Goal: Task Accomplishment & Management: Manage account settings

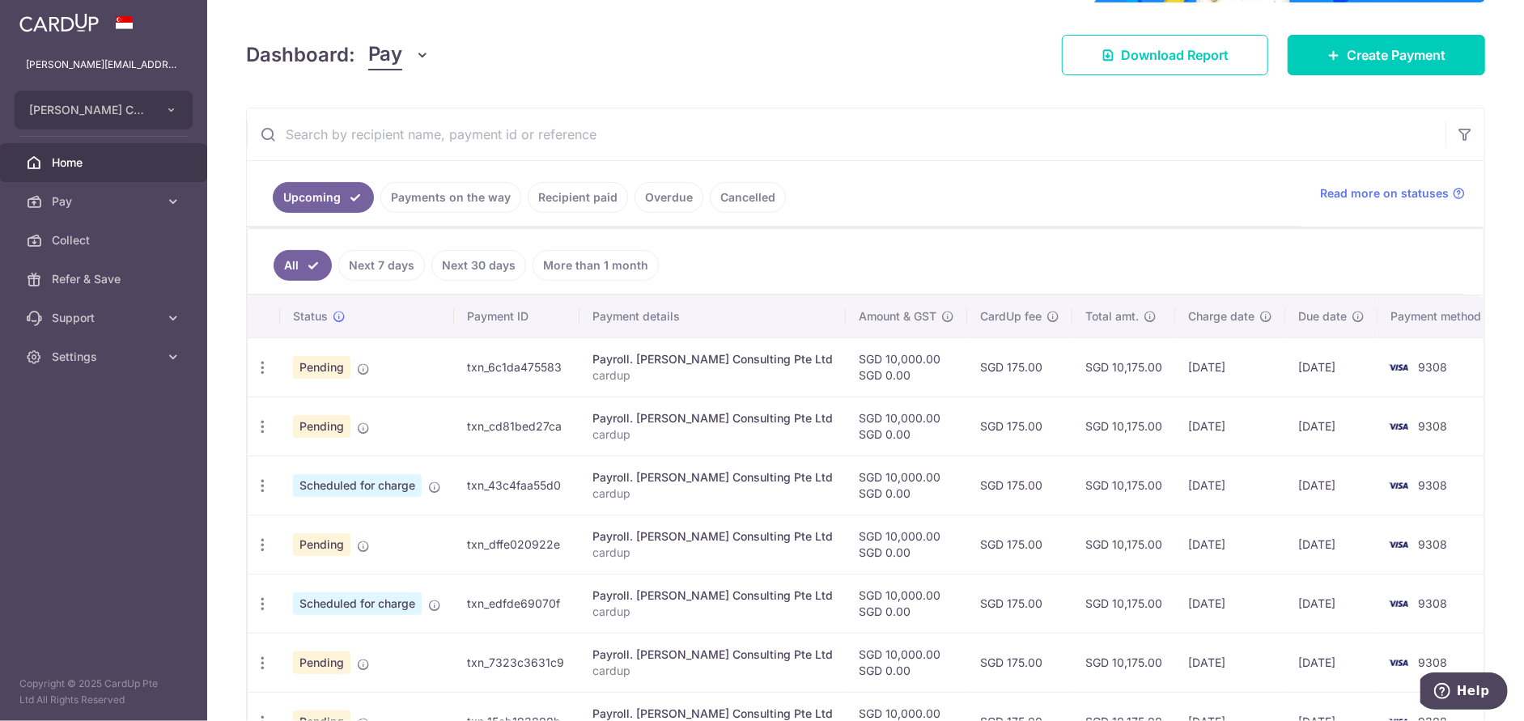
scroll to position [324, 0]
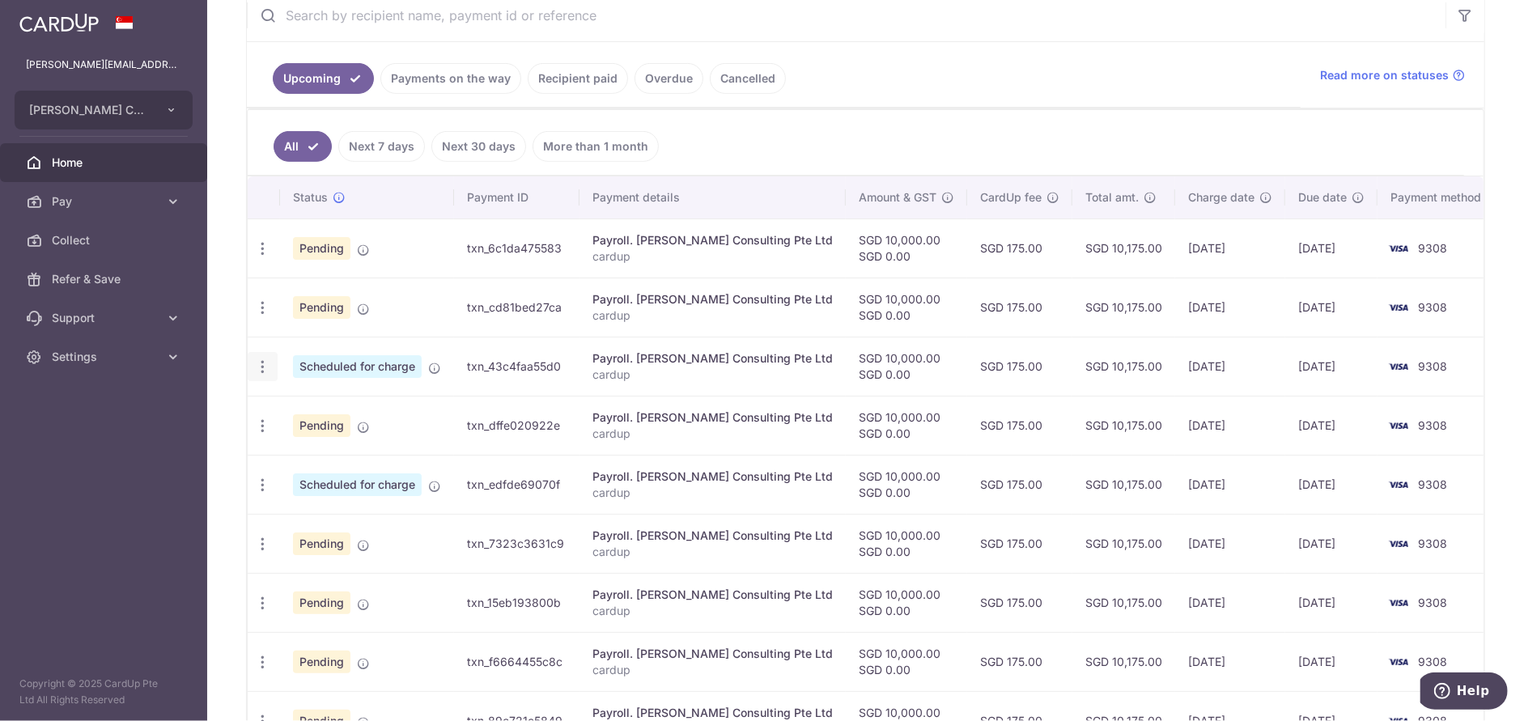
click at [266, 369] on icon "button" at bounding box center [262, 367] width 17 height 17
click at [356, 410] on span "Update payment" at bounding box center [349, 411] width 110 height 19
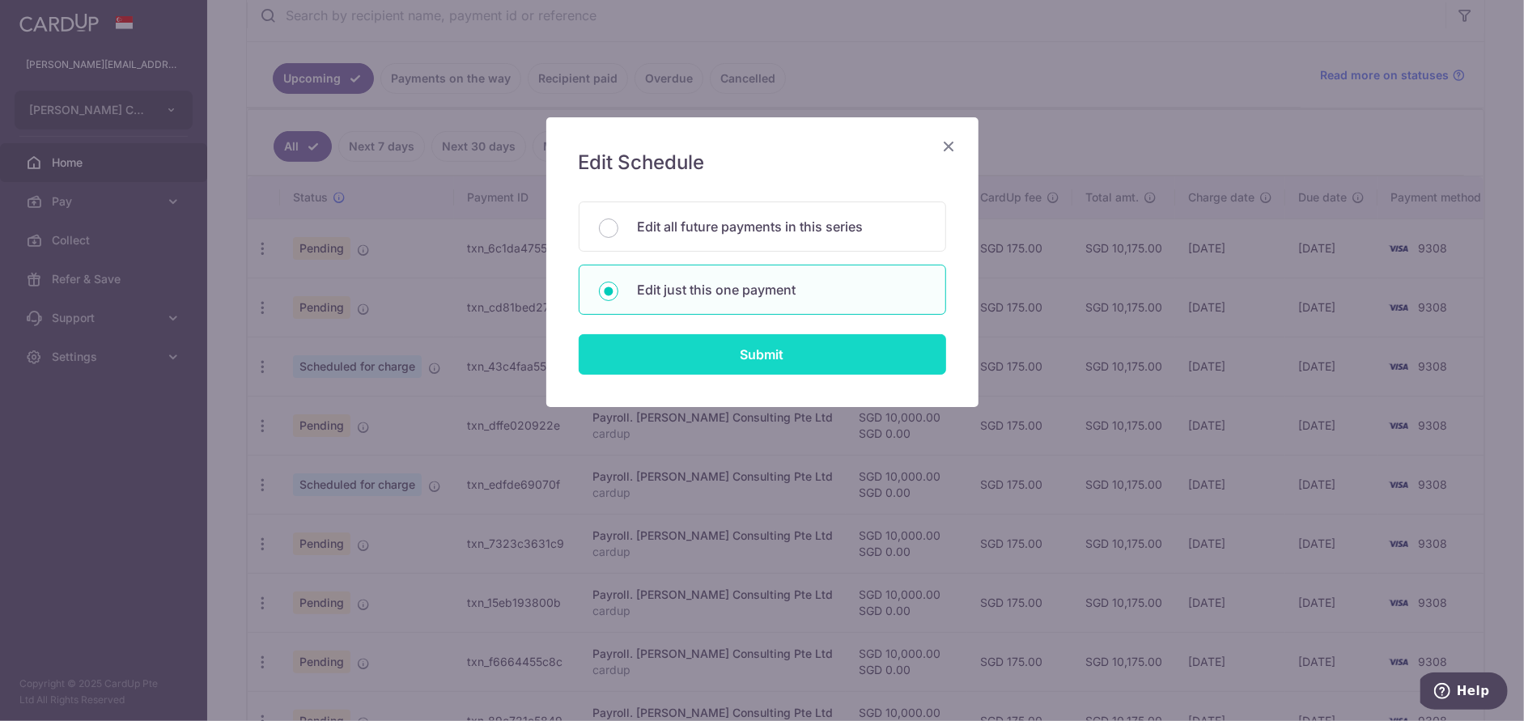
click at [766, 356] on input "Submit" at bounding box center [763, 354] width 368 height 40
radio input "true"
type input "10,000.00"
type input "[DATE]"
type input "cardup"
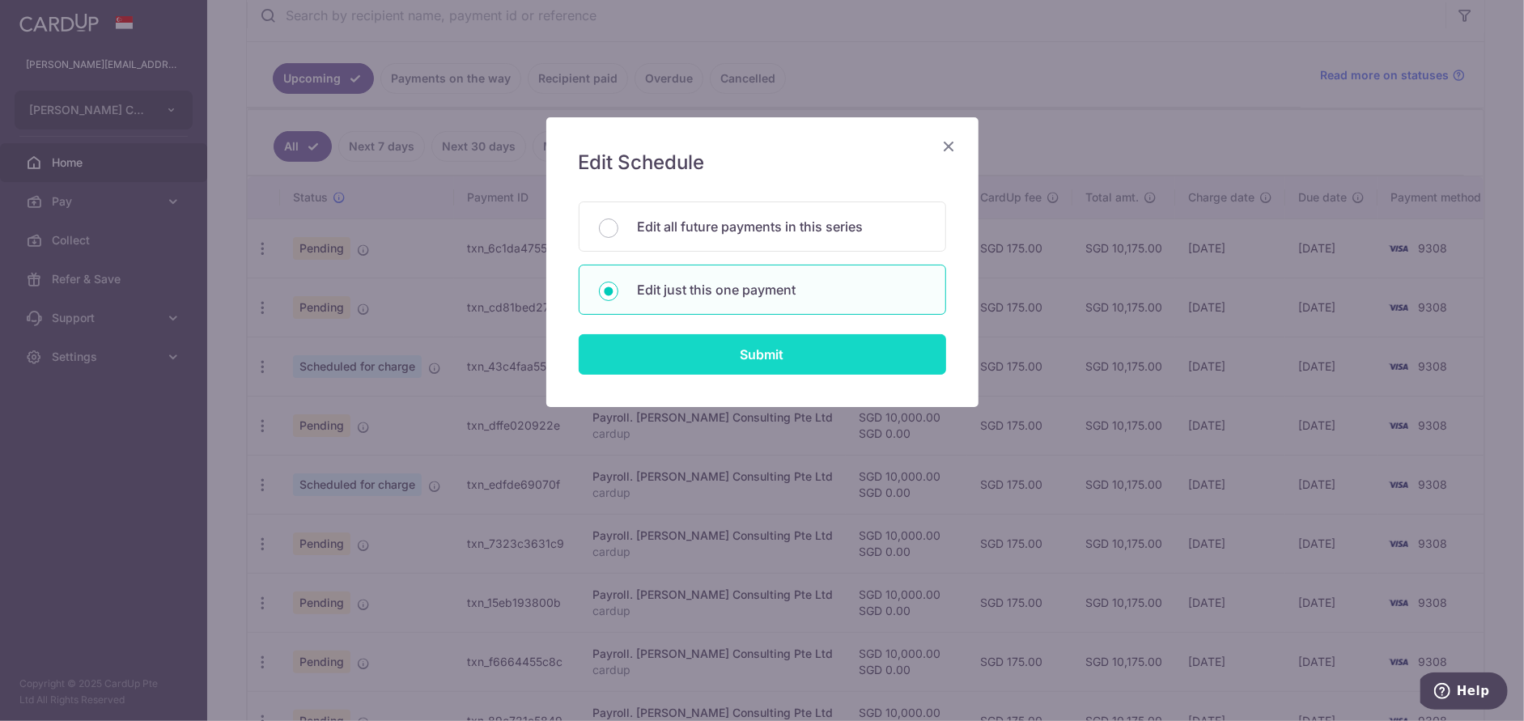
type input "cardup"
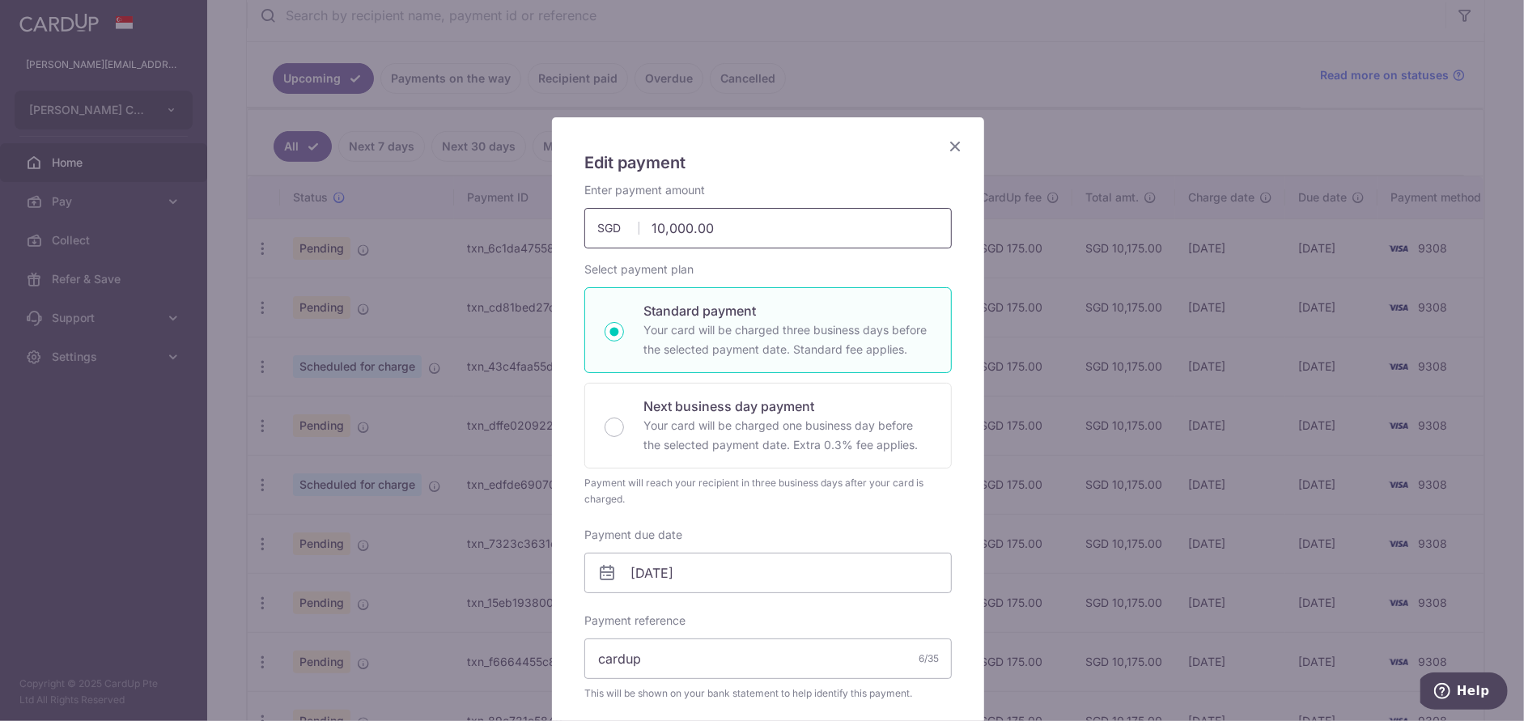
drag, startPoint x: 645, startPoint y: 223, endPoint x: 745, endPoint y: 236, distance: 100.4
click at [745, 236] on input "10,000.00" at bounding box center [768, 228] width 368 height 40
type input "27,162.15"
click at [722, 563] on input "[DATE]" at bounding box center [768, 573] width 368 height 40
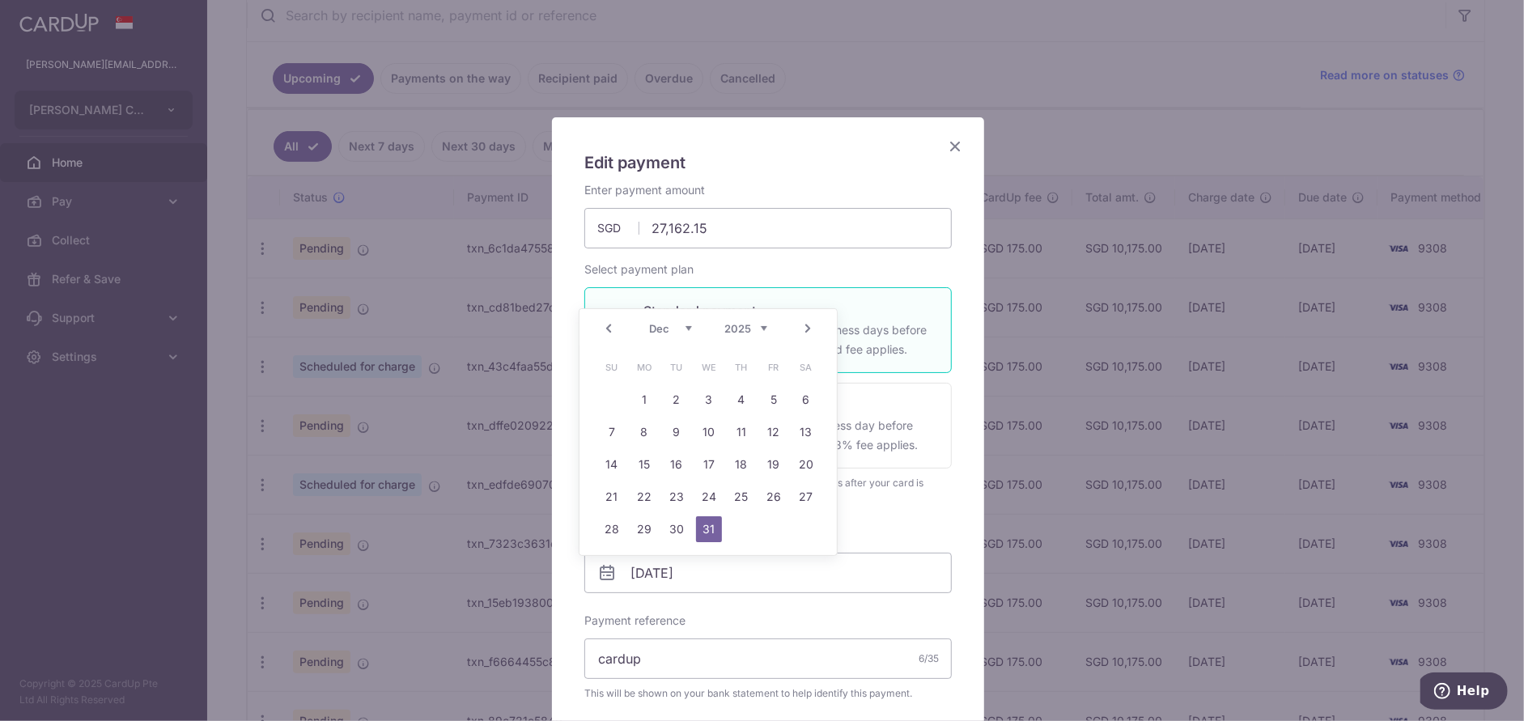
click at [611, 328] on link "Prev" at bounding box center [608, 328] width 19 height 19
click at [610, 328] on link "Prev" at bounding box center [608, 328] width 19 height 19
click at [746, 500] on link "23" at bounding box center [742, 497] width 26 height 26
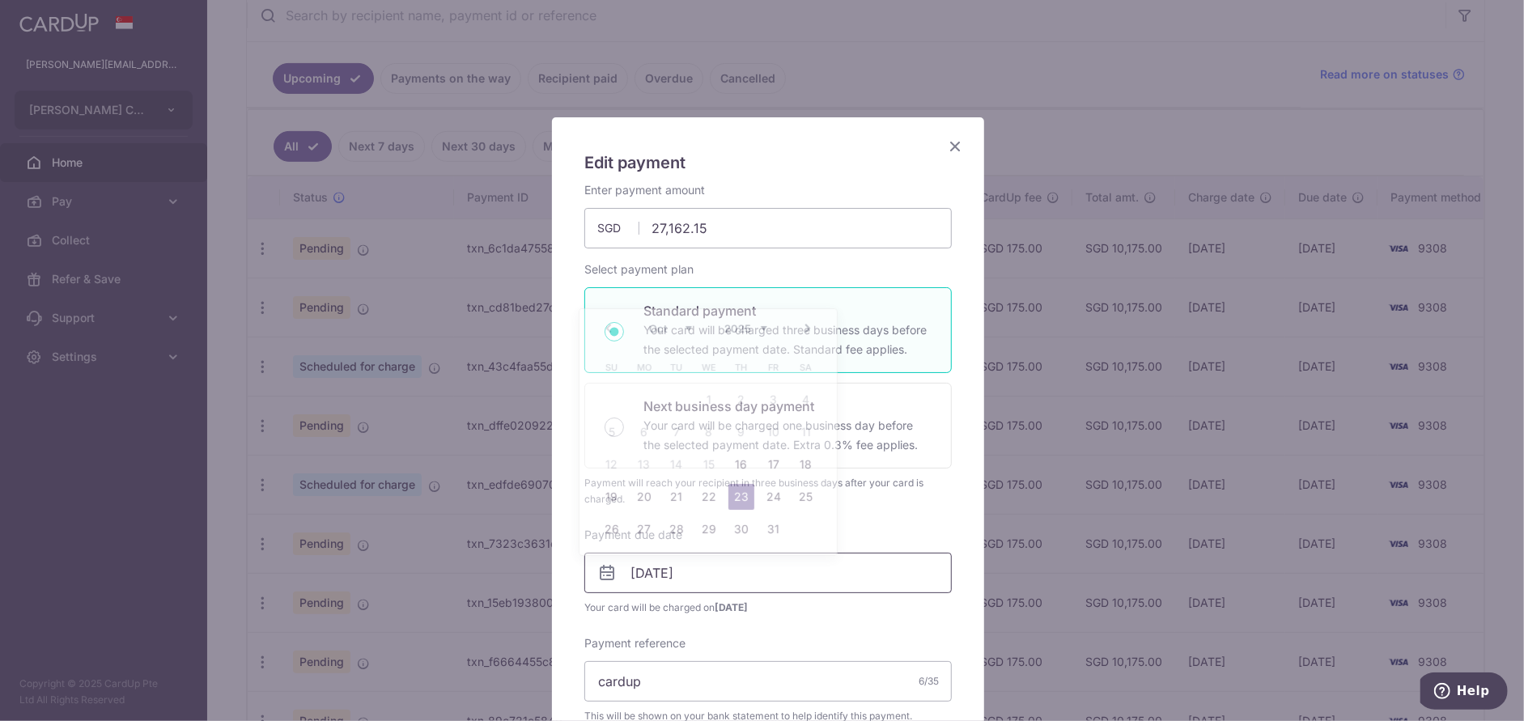
click at [706, 574] on input "[DATE]" at bounding box center [768, 573] width 368 height 40
click at [680, 528] on link "28" at bounding box center [677, 529] width 26 height 26
type input "[DATE]"
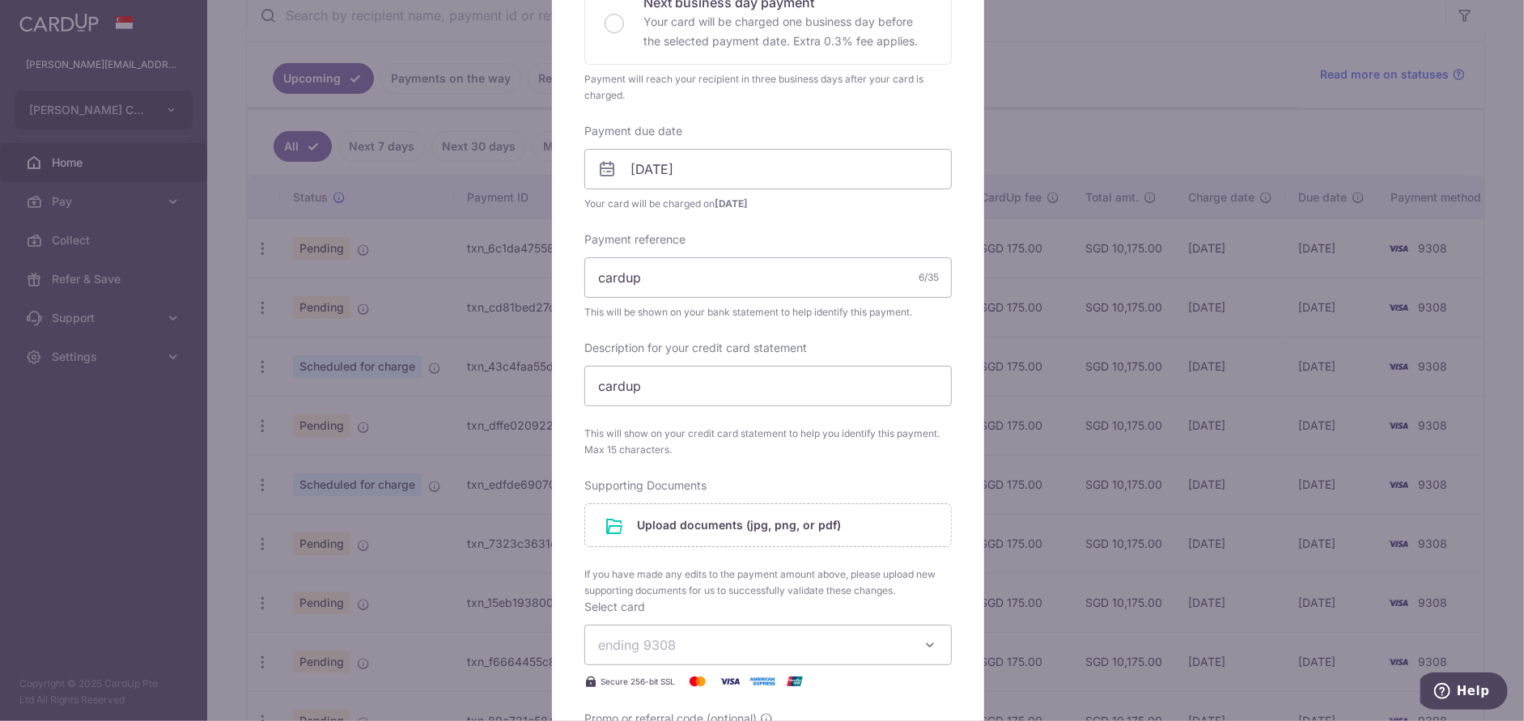
scroll to position [405, 0]
click at [674, 533] on input "file" at bounding box center [768, 525] width 366 height 42
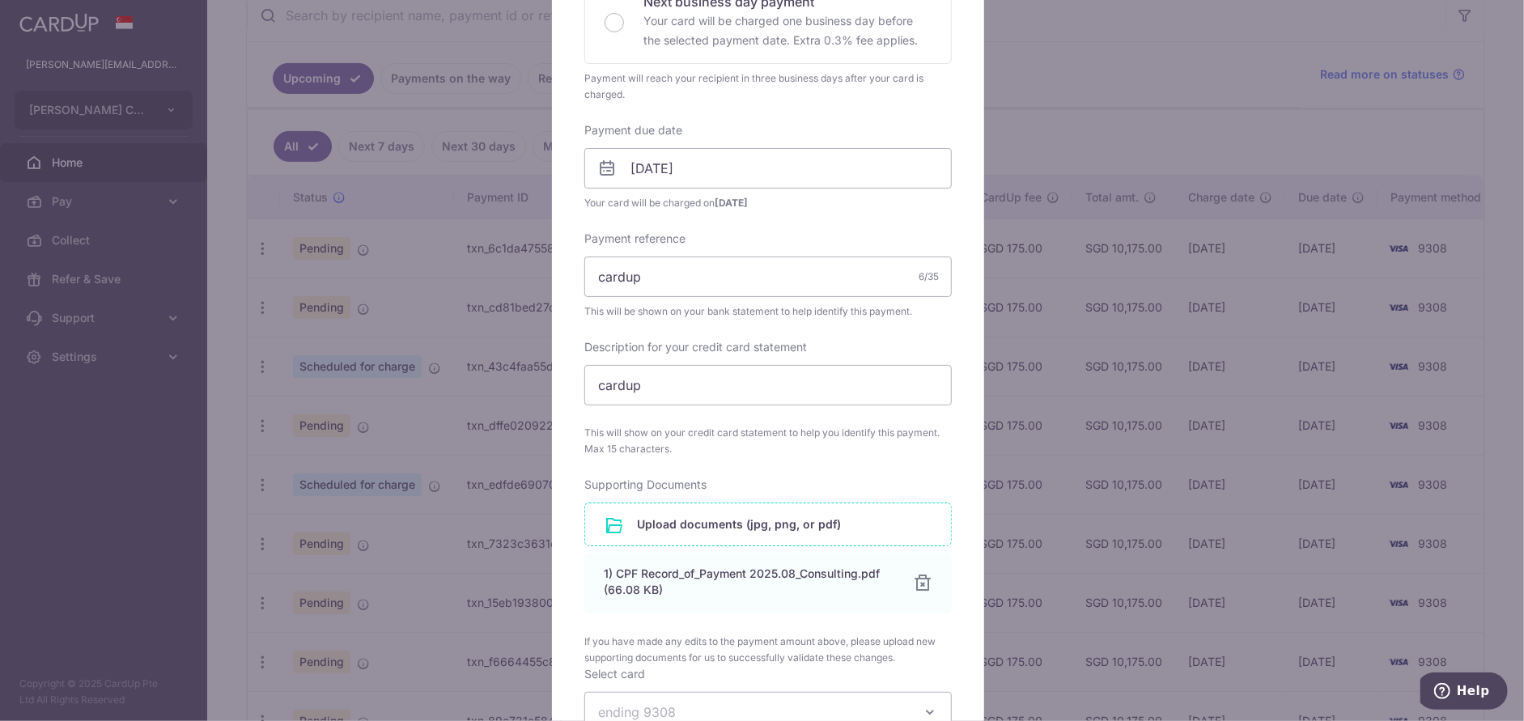
click at [676, 522] on input "file" at bounding box center [768, 525] width 366 height 42
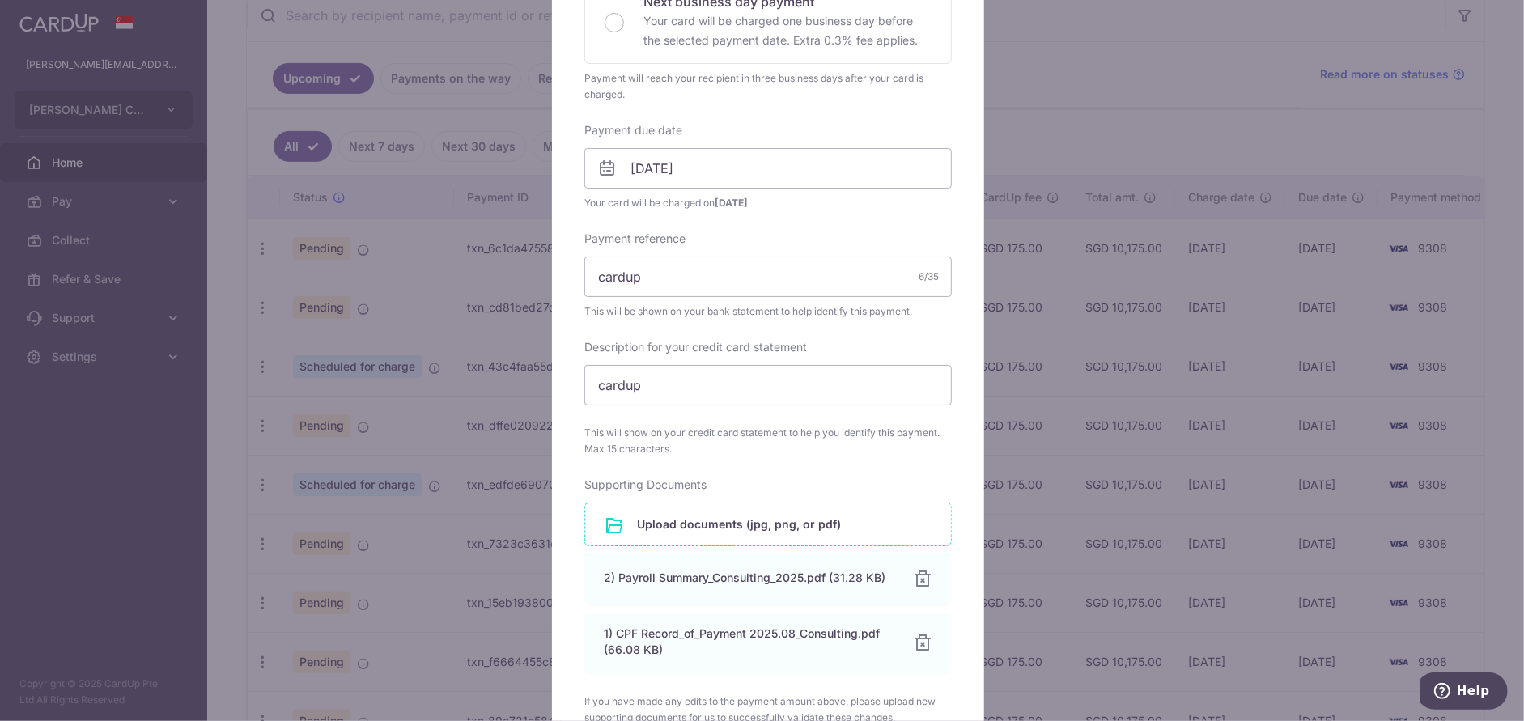
click at [692, 533] on input "file" at bounding box center [768, 525] width 366 height 42
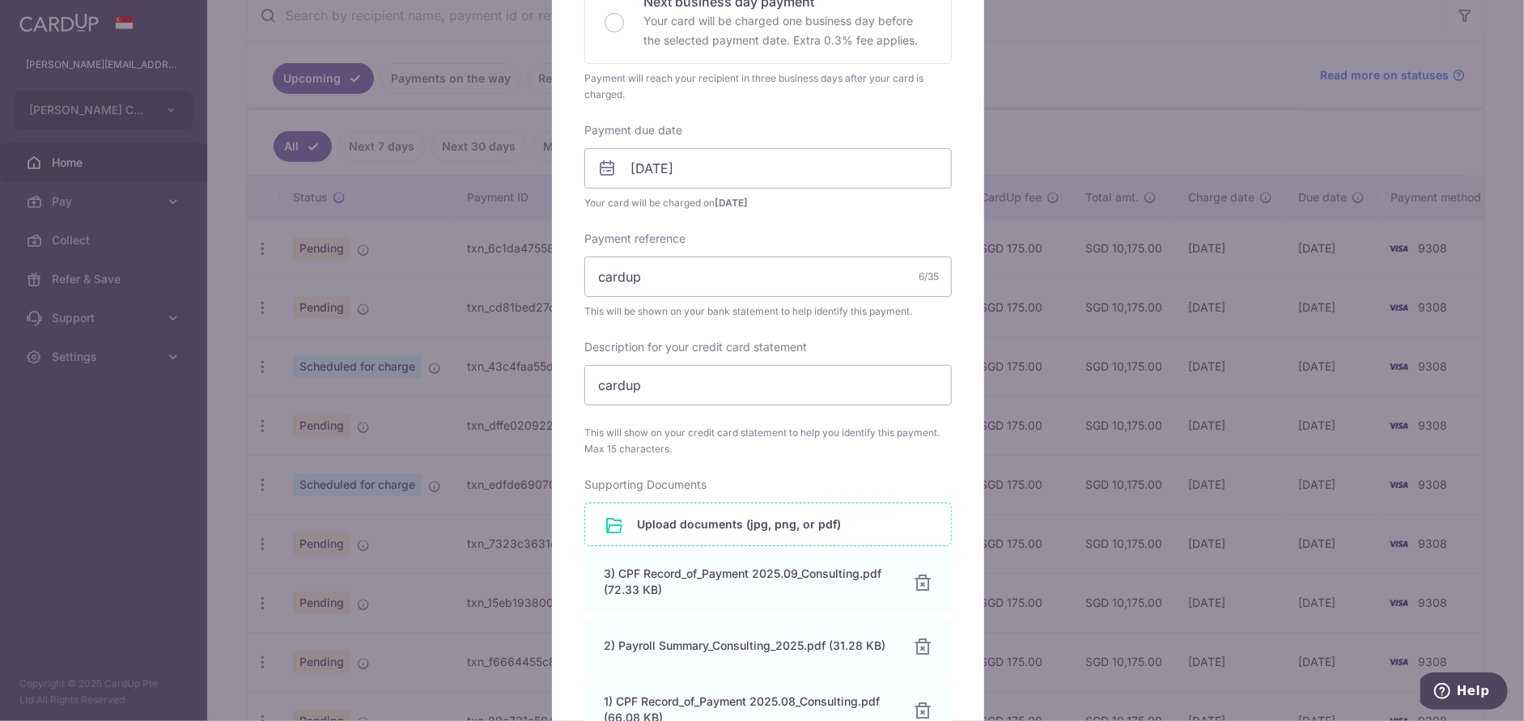
click at [653, 527] on input "file" at bounding box center [768, 525] width 366 height 42
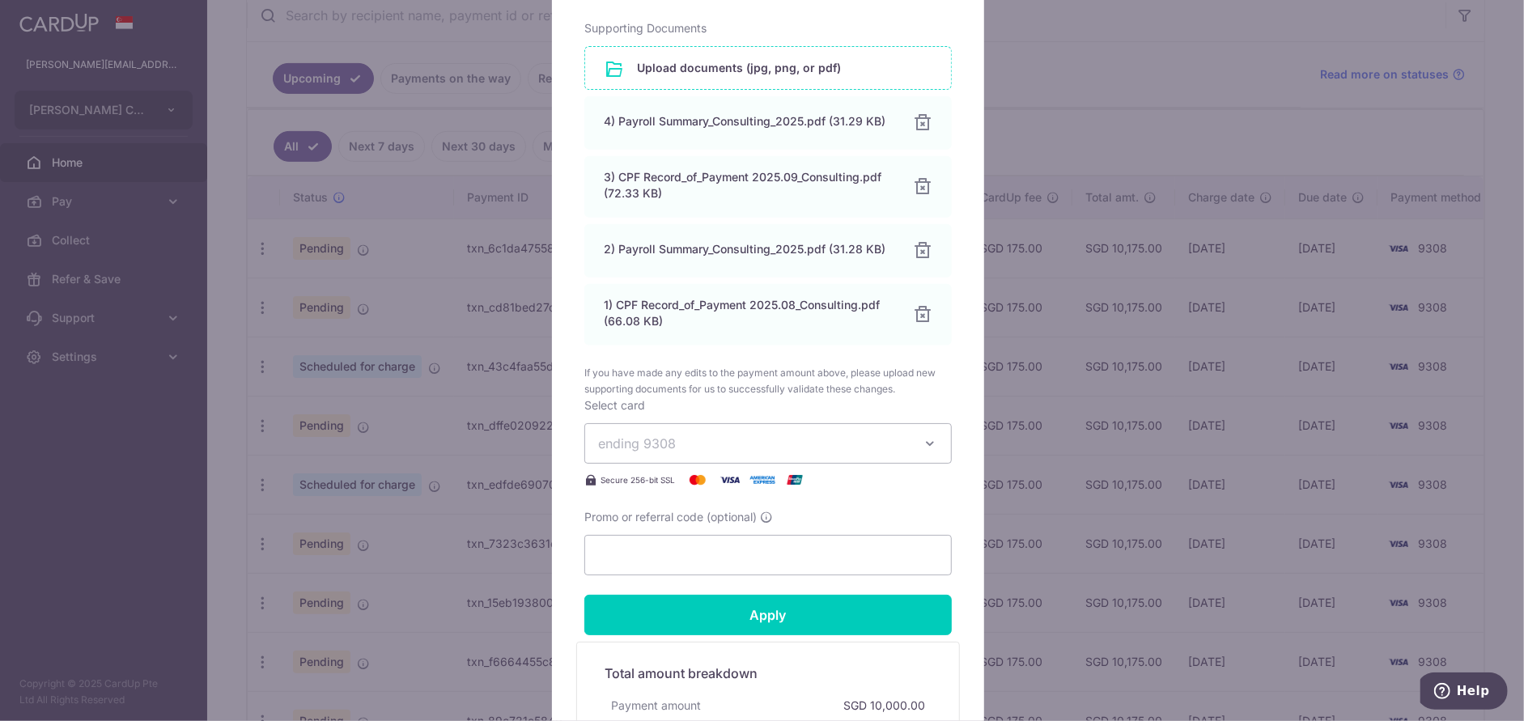
scroll to position [890, 0]
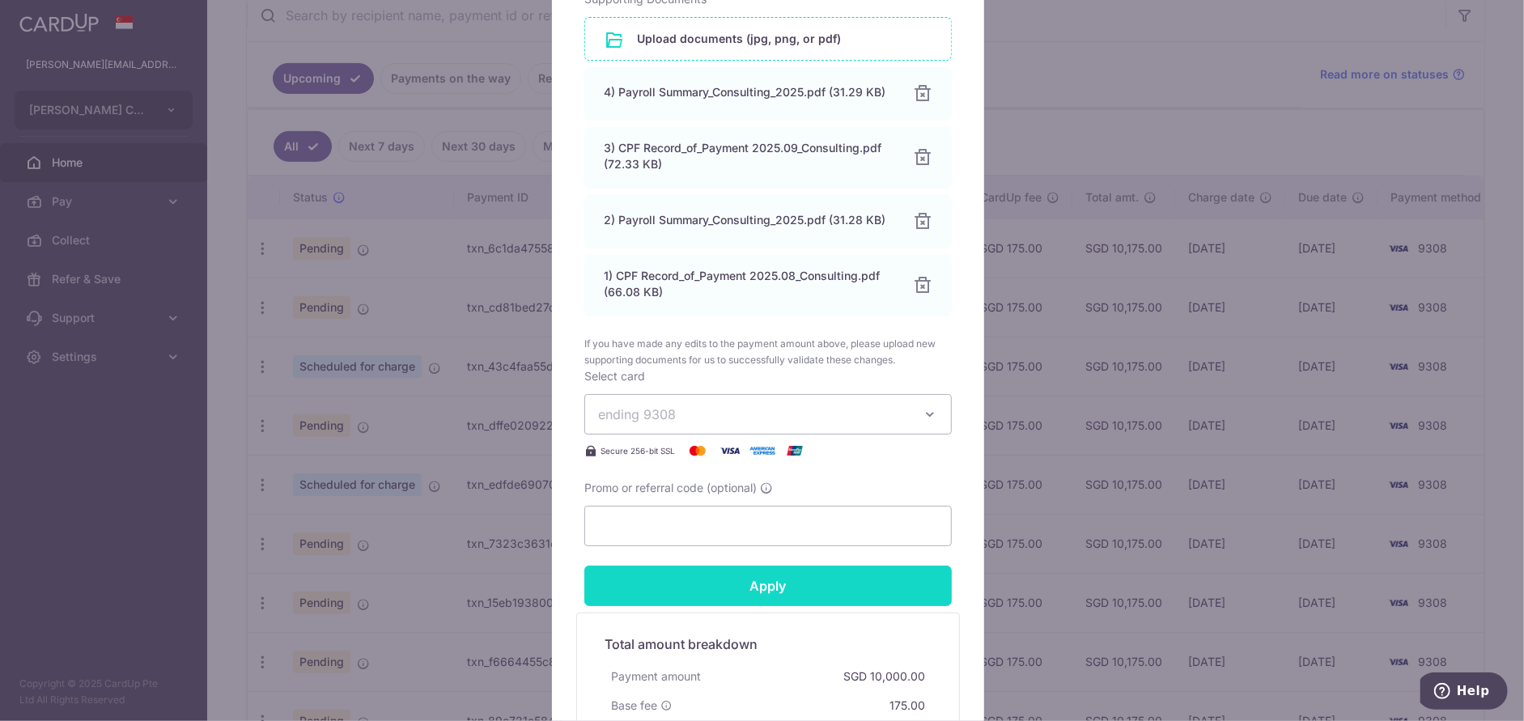
click at [745, 591] on input "Apply" at bounding box center [768, 586] width 368 height 40
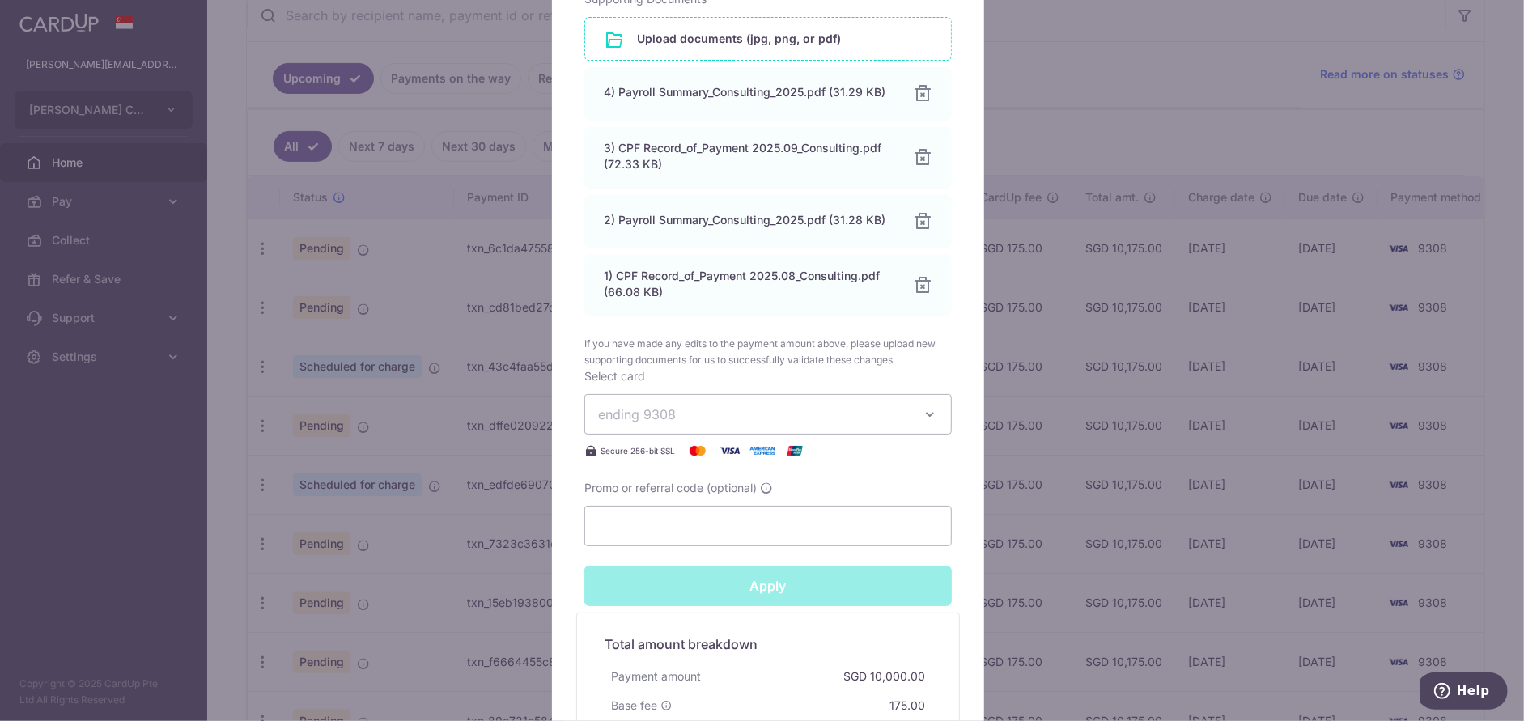
type input "Successfully Applied"
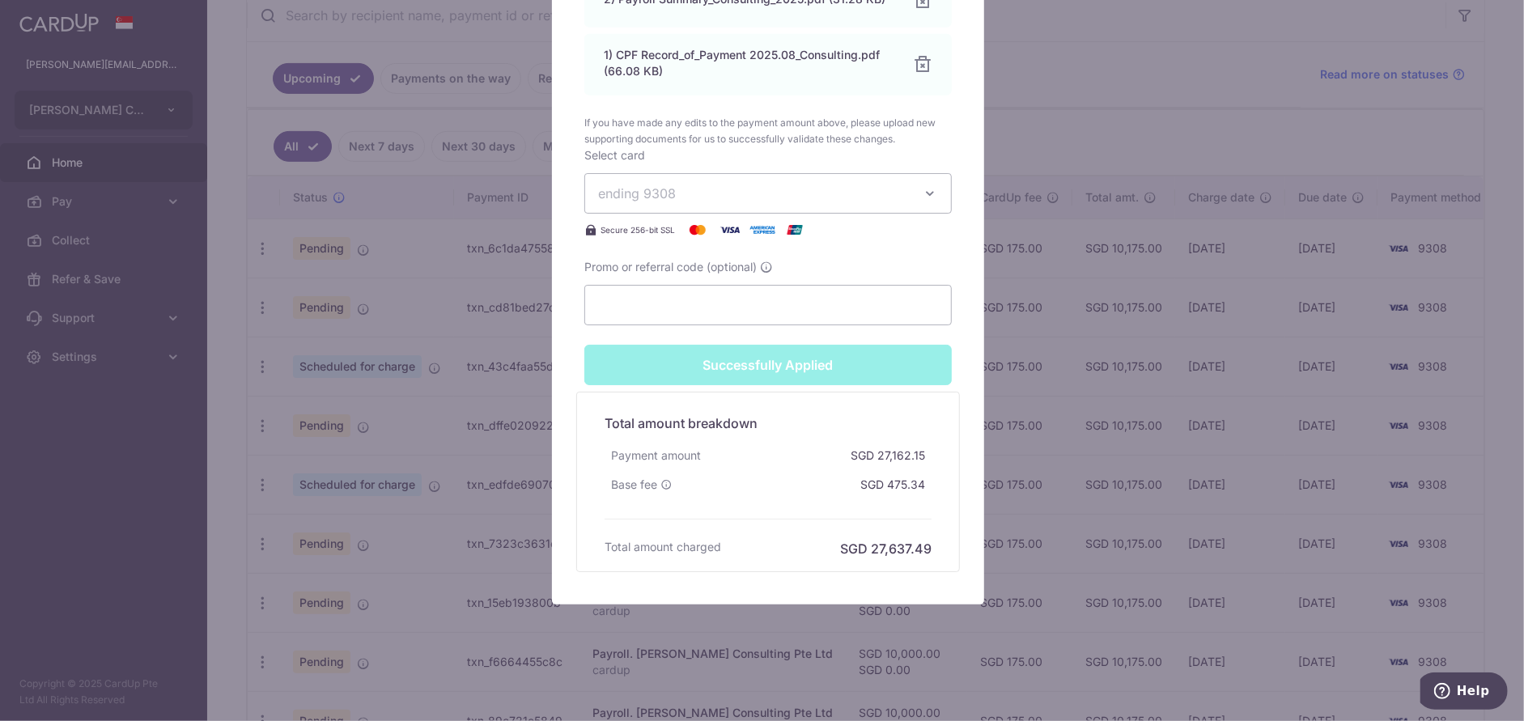
click at [396, 428] on div "Edit payment By clicking apply, you will make changes to all payments to B L Le…" at bounding box center [762, 360] width 1524 height 721
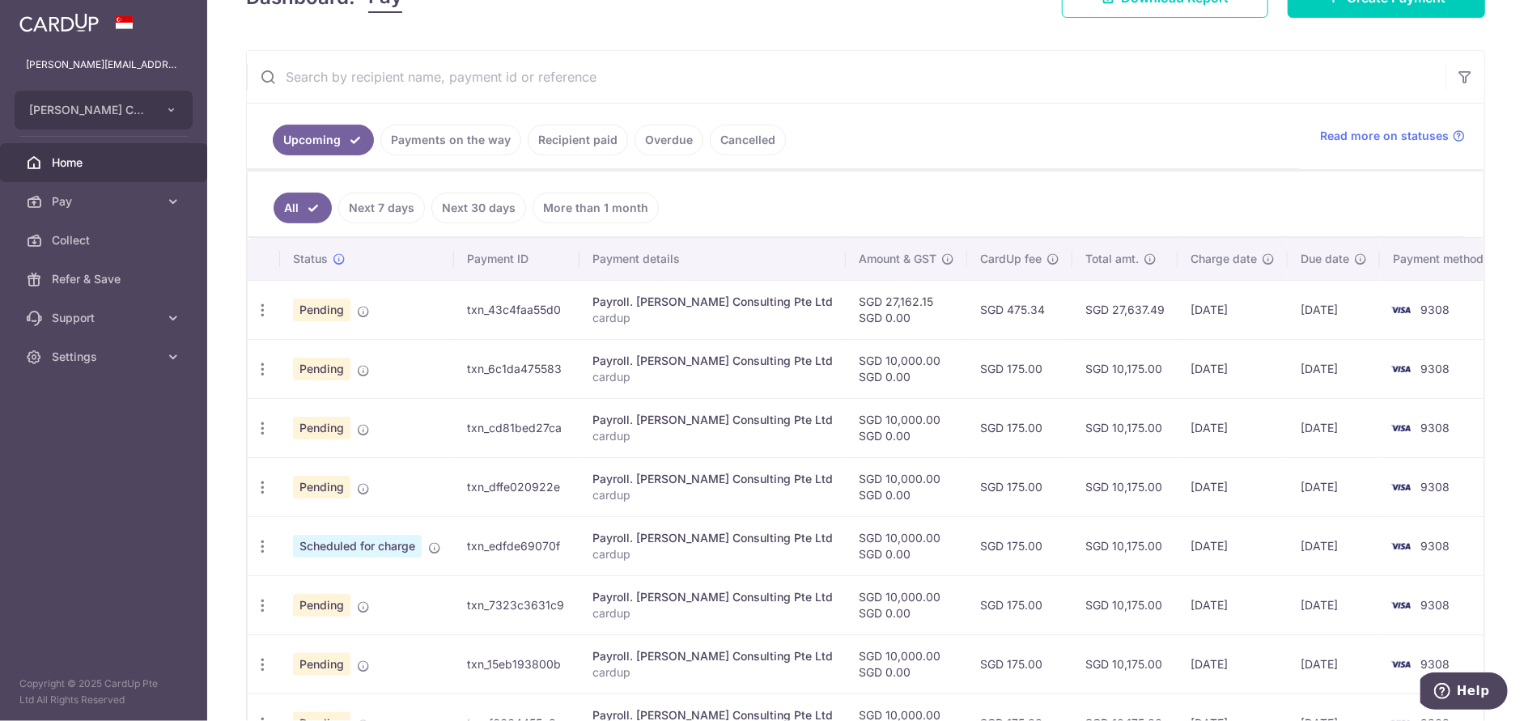
scroll to position [343, 0]
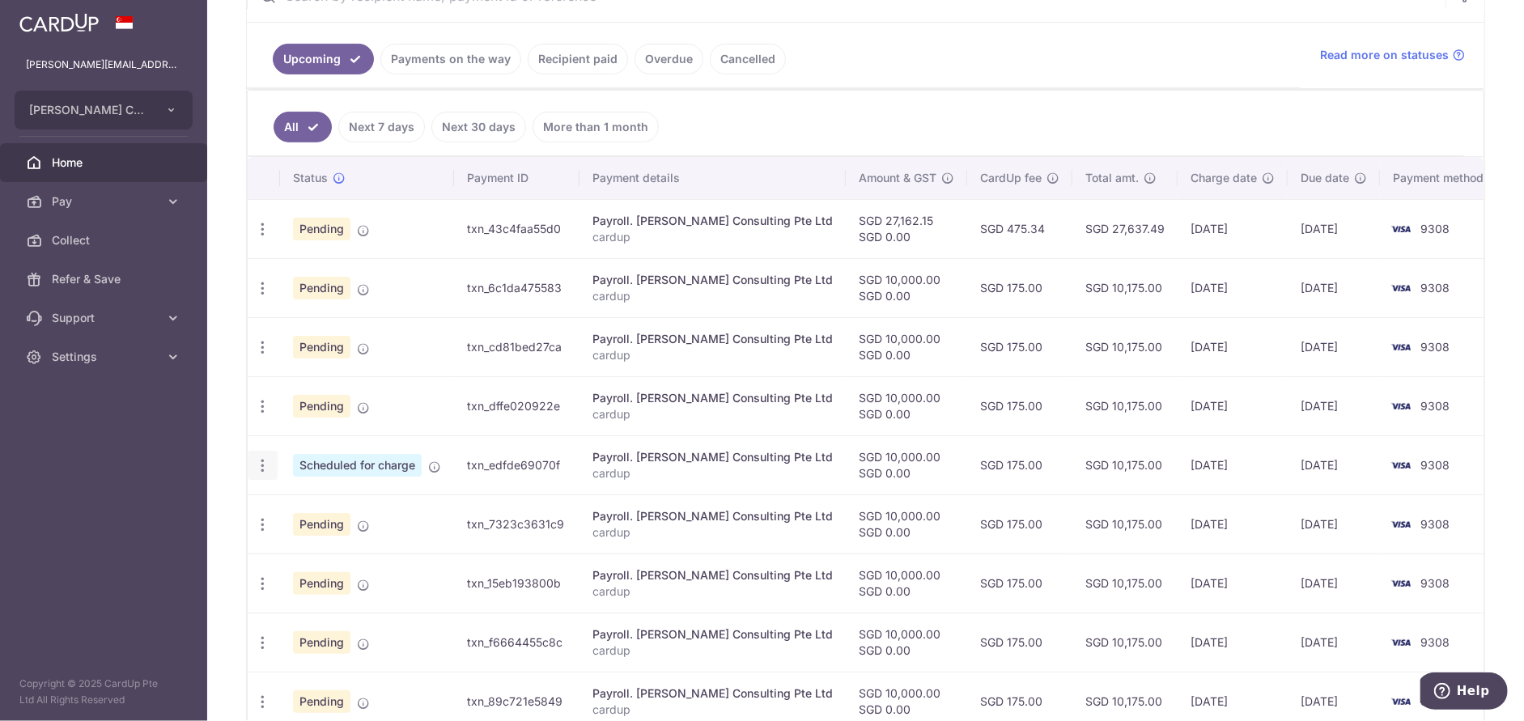
click at [265, 465] on icon "button" at bounding box center [262, 465] width 17 height 17
click at [347, 507] on span "Update payment" at bounding box center [349, 509] width 110 height 19
radio input "true"
type input "10,000.00"
type input "[DATE]"
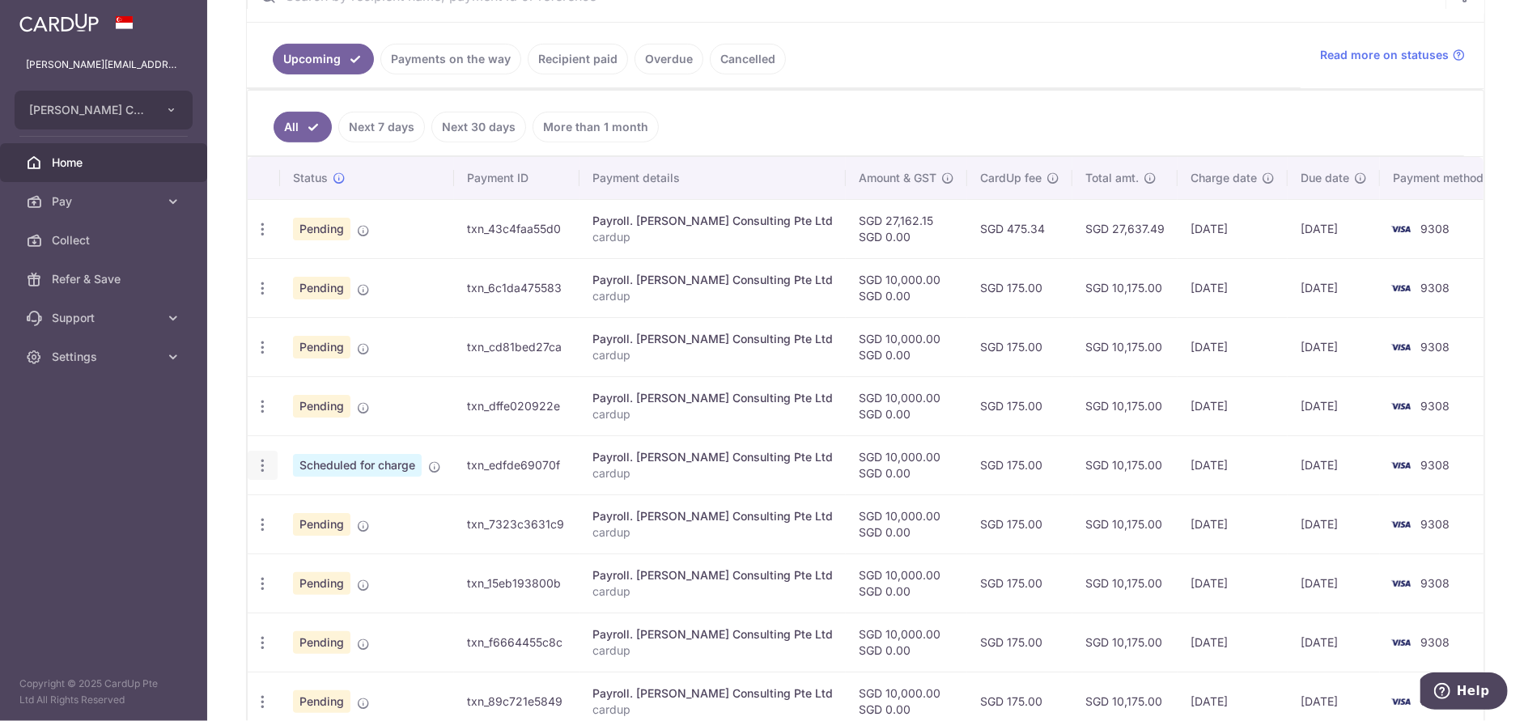
type input "cardup"
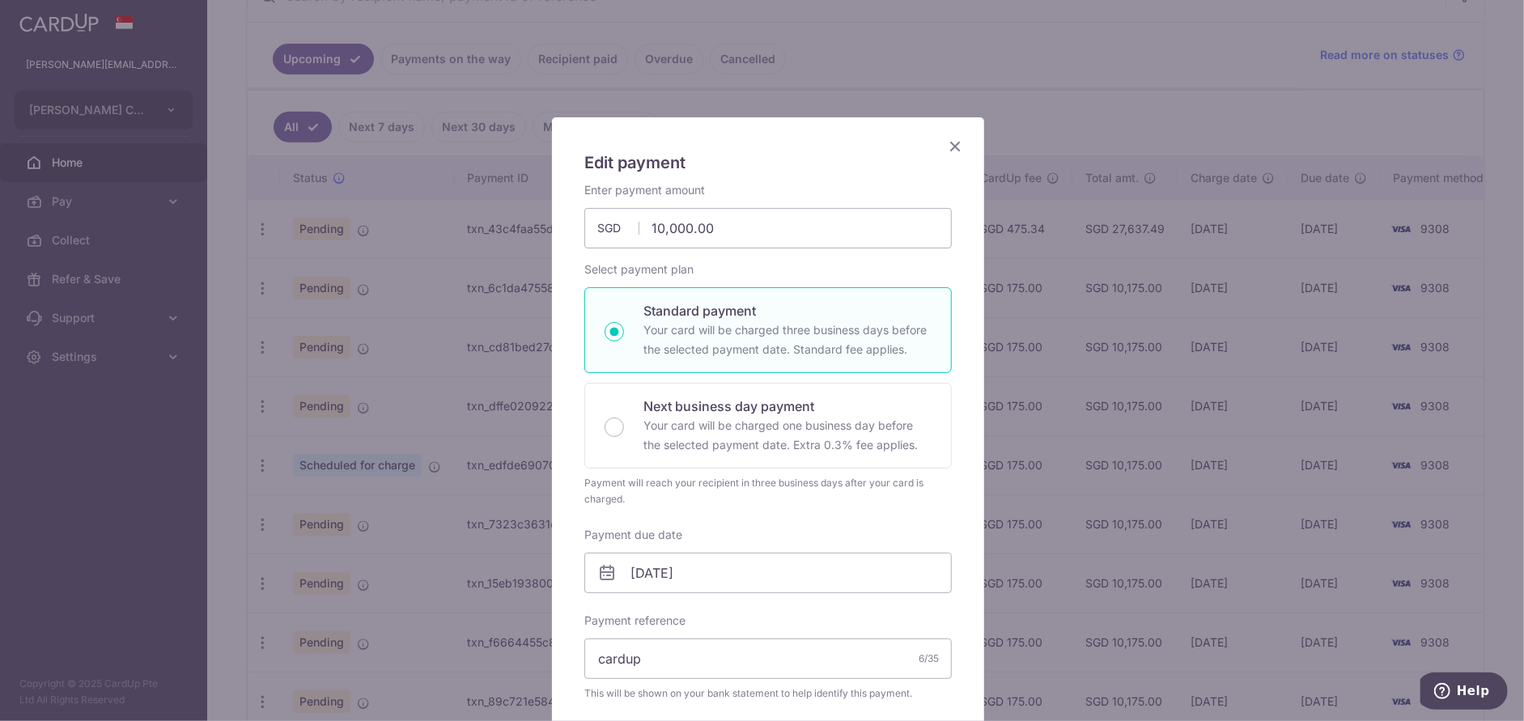
click at [717, 528] on div "Payment due date [DATE] Your card will be charged on" at bounding box center [768, 560] width 368 height 66
click at [948, 140] on icon "Close" at bounding box center [954, 146] width 19 height 20
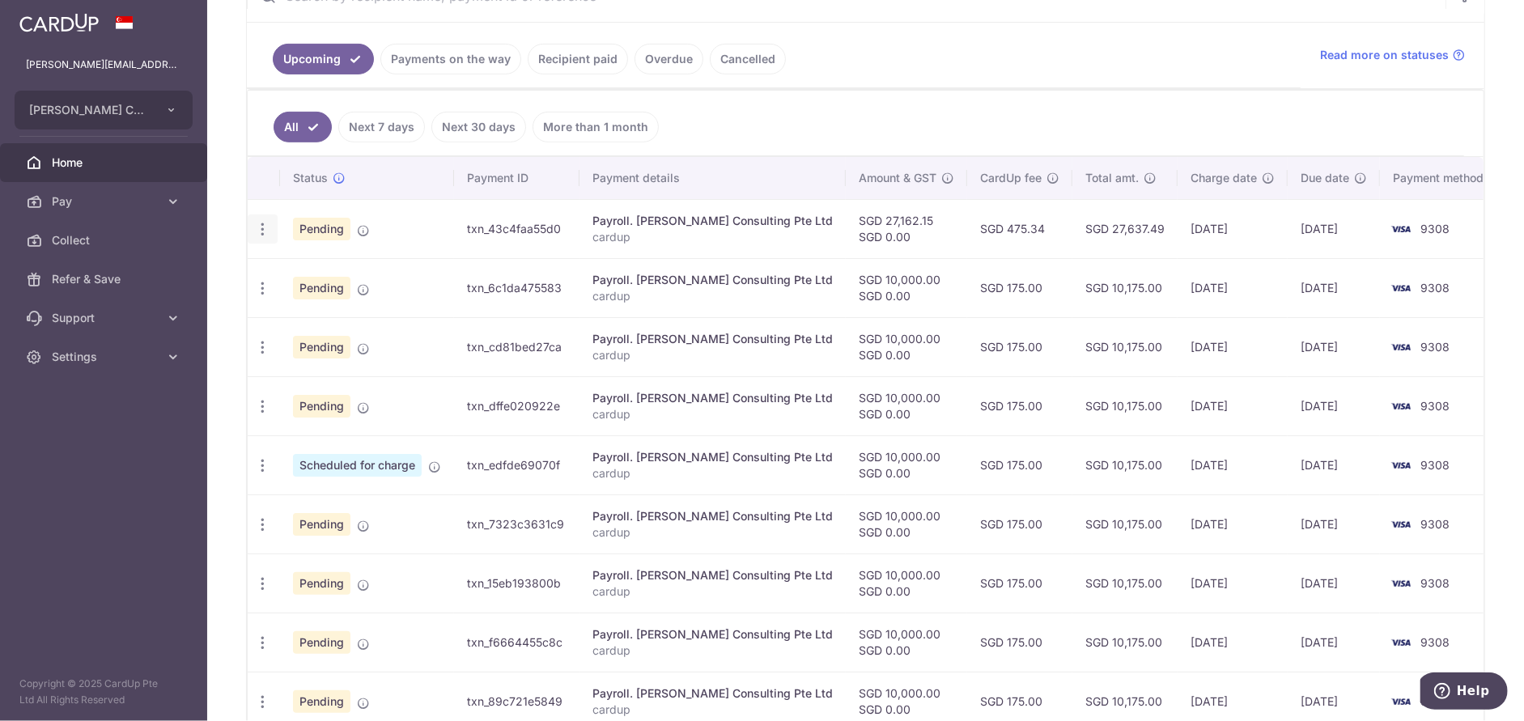
click at [268, 228] on icon "button" at bounding box center [262, 229] width 17 height 17
click at [315, 268] on span "Update payment" at bounding box center [349, 273] width 110 height 19
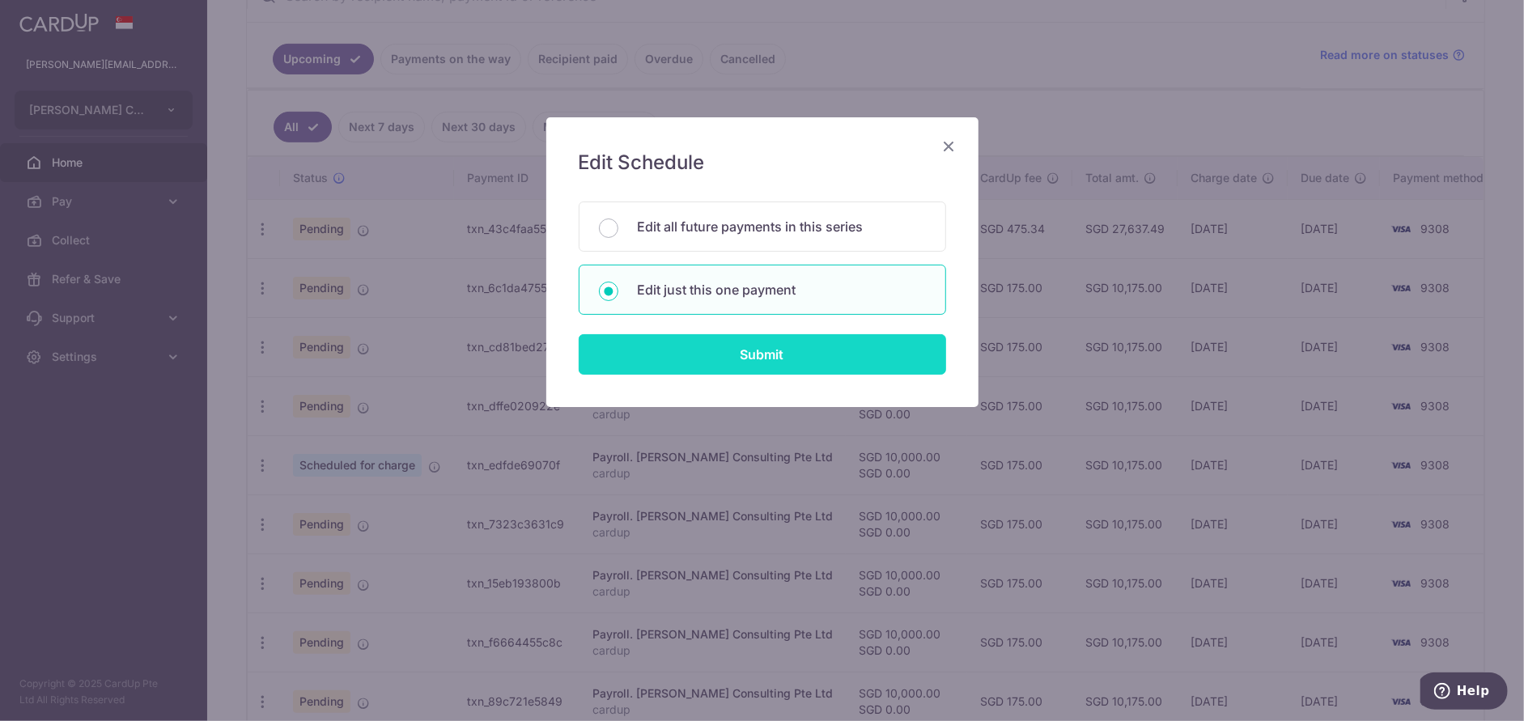
click at [703, 348] on input "Submit" at bounding box center [763, 354] width 368 height 40
type input "27,162.15"
radio input "true"
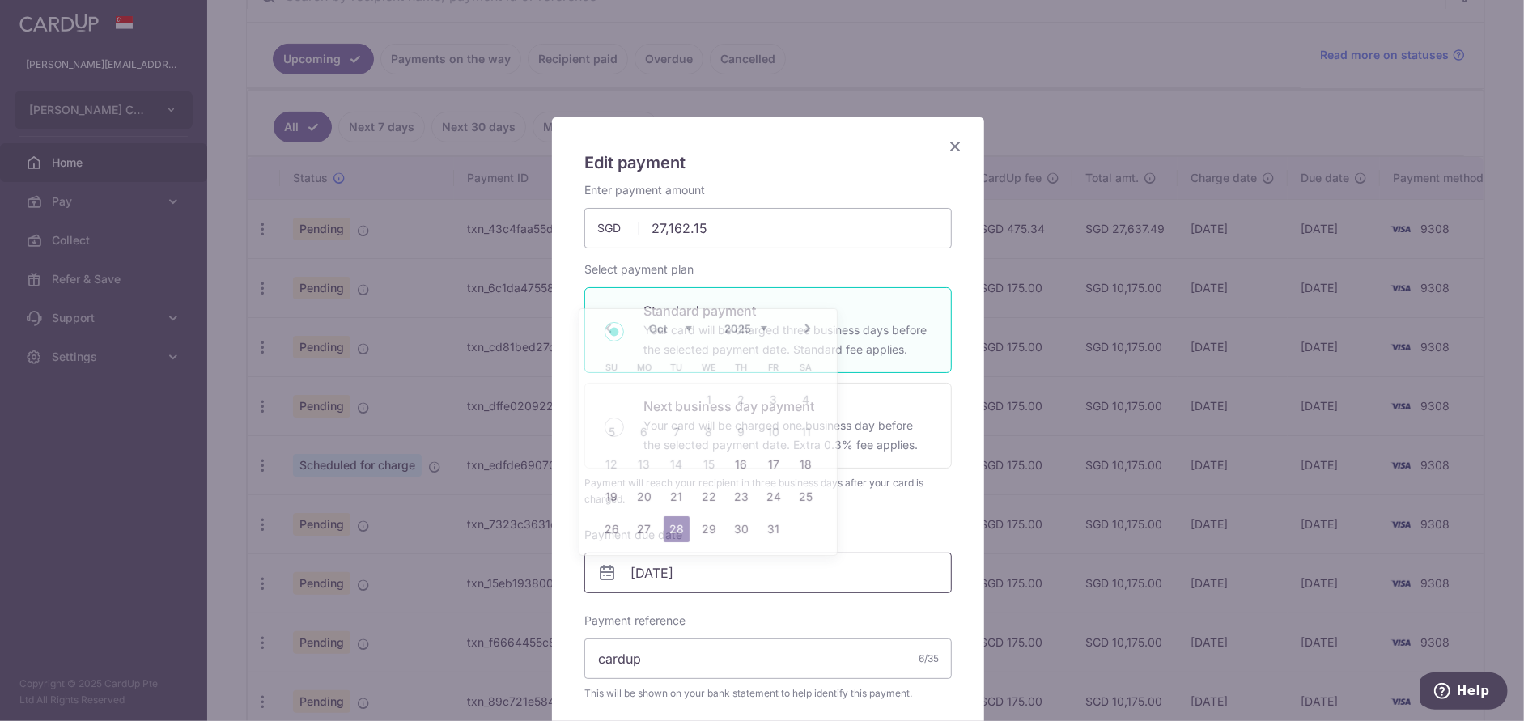
click at [713, 570] on input "[DATE]" at bounding box center [768, 573] width 368 height 40
click at [635, 525] on link "27" at bounding box center [644, 529] width 26 height 26
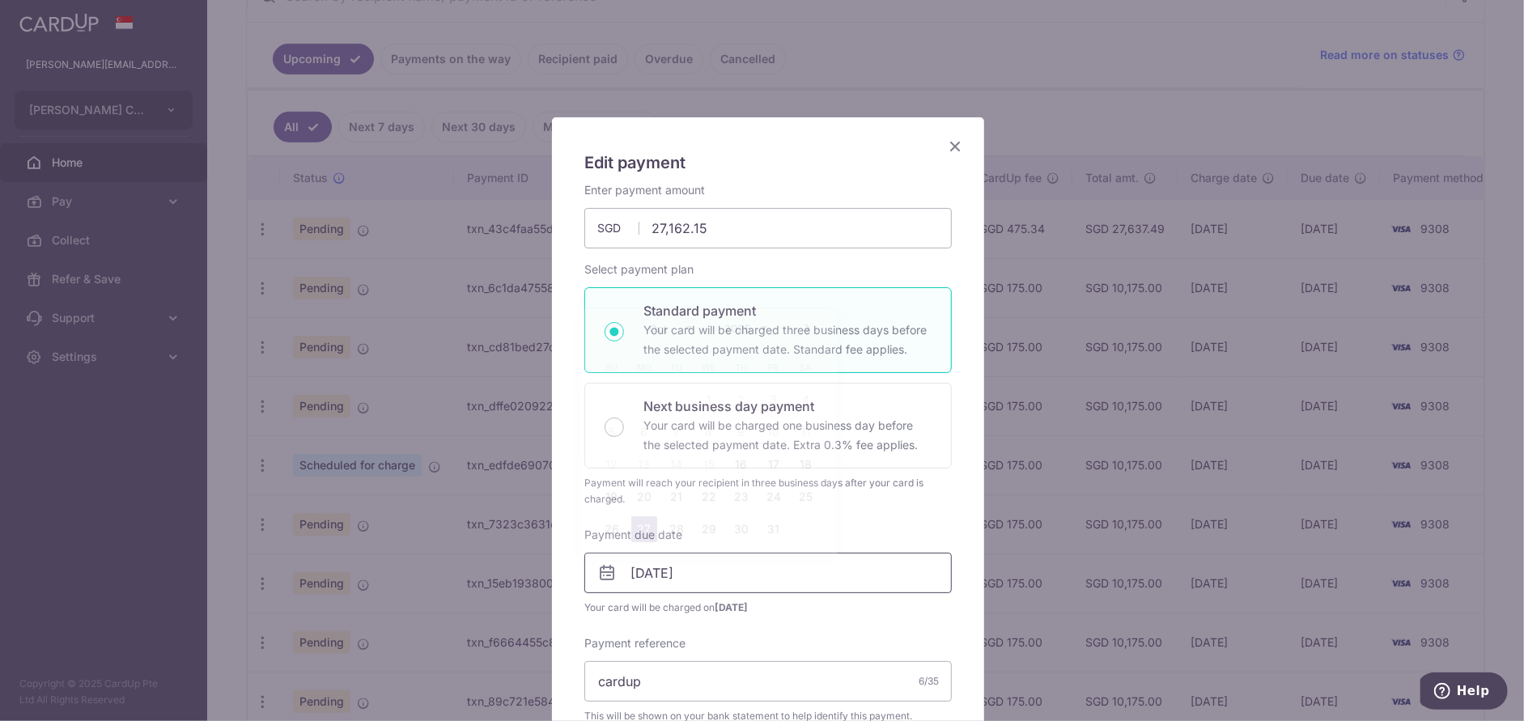
click at [711, 572] on input "[DATE]" at bounding box center [768, 573] width 368 height 40
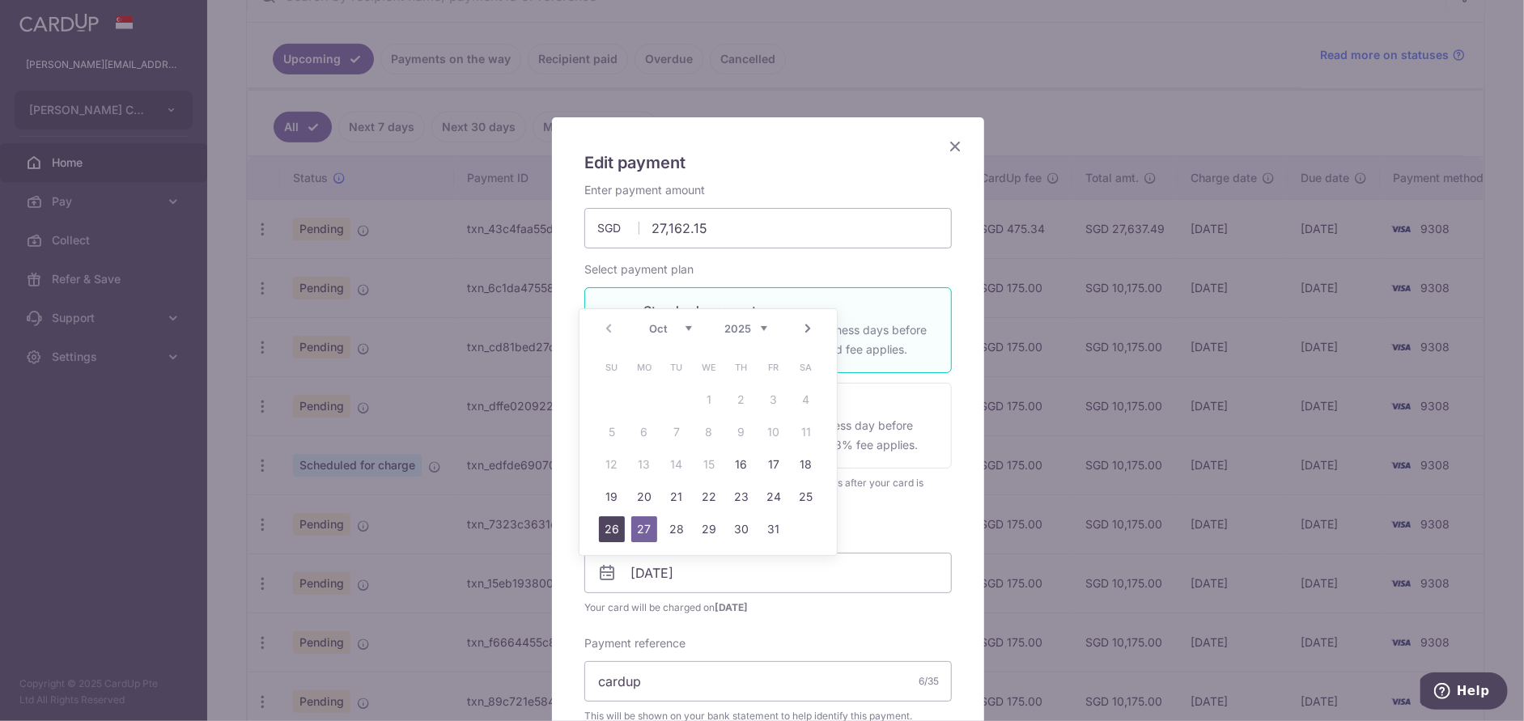
click at [611, 523] on link "26" at bounding box center [612, 529] width 26 height 26
type input "[DATE]"
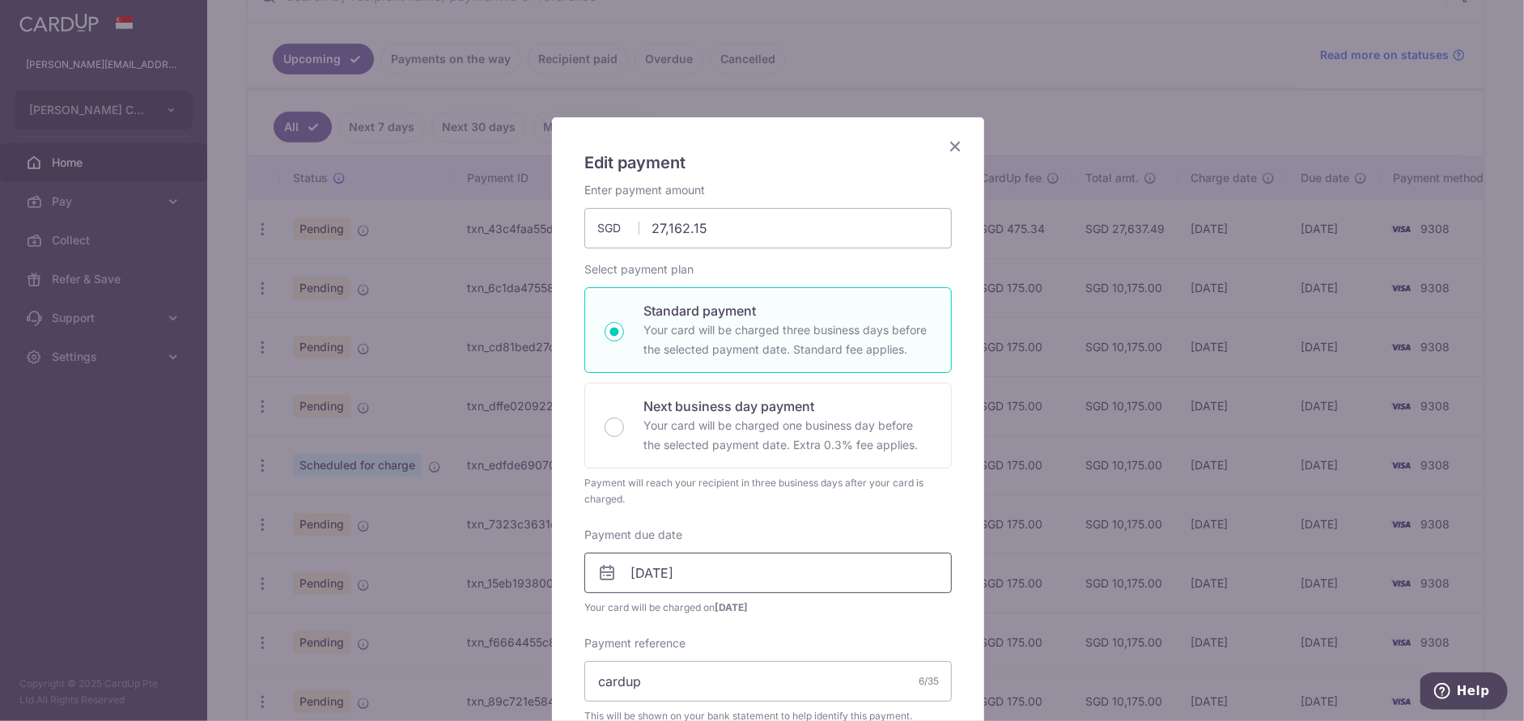
click at [759, 571] on input "[DATE]" at bounding box center [768, 573] width 368 height 40
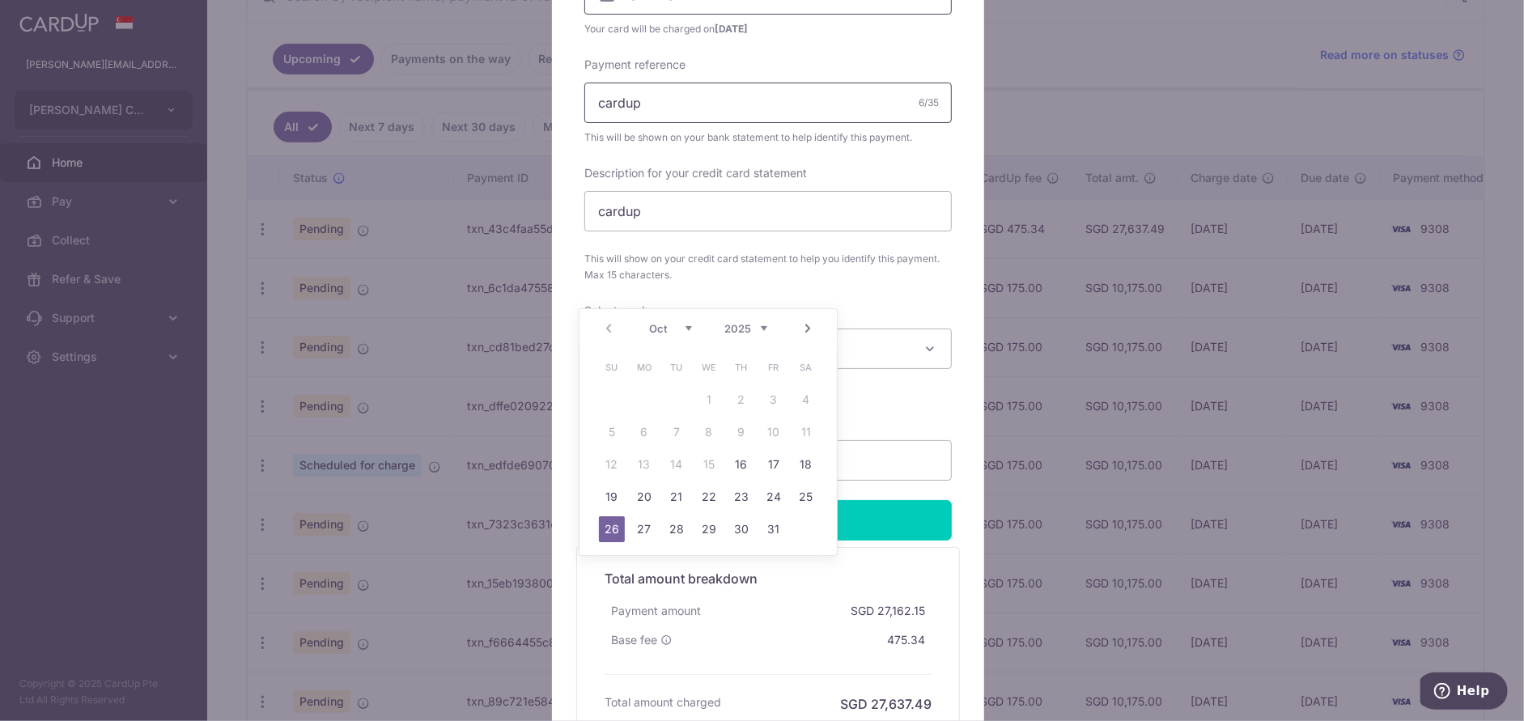
scroll to position [648, 0]
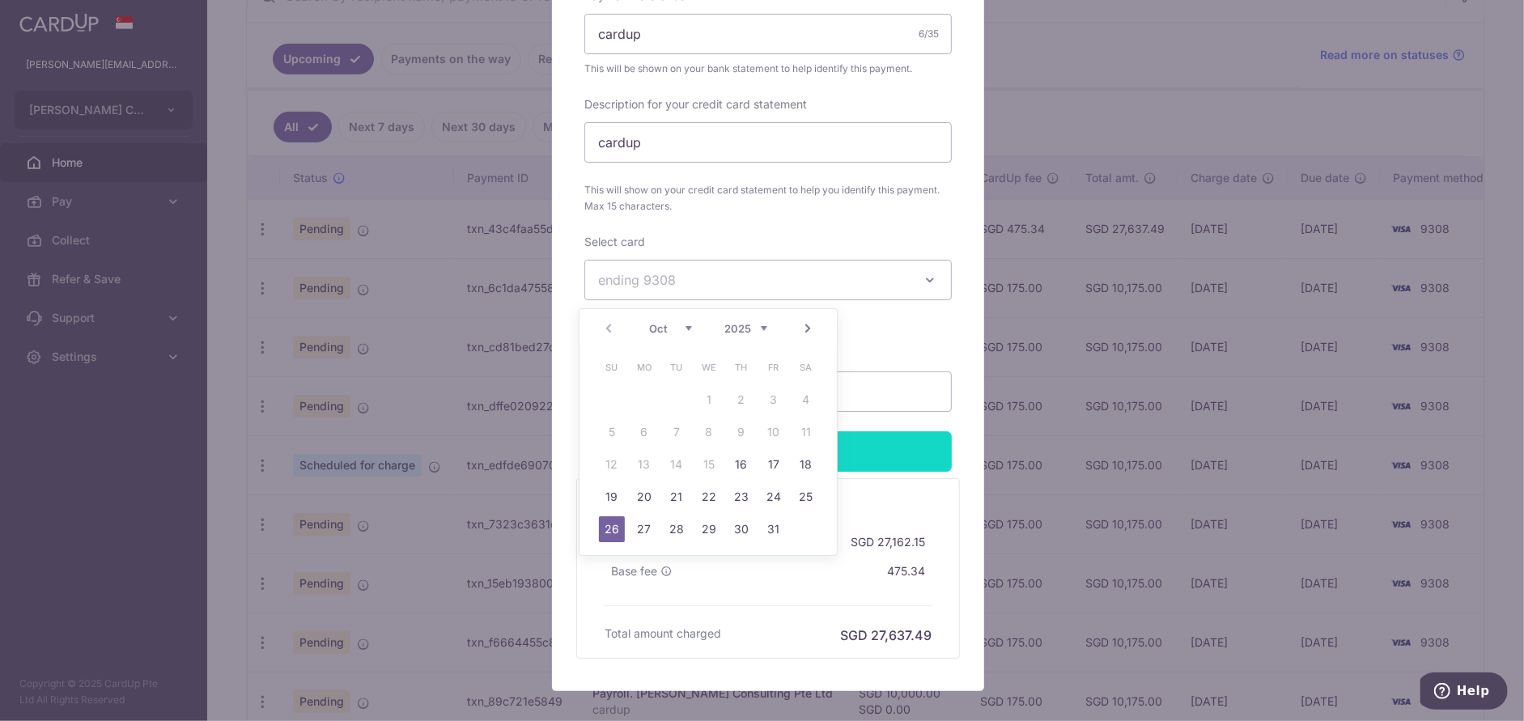
click at [883, 463] on input "Apply" at bounding box center [768, 451] width 368 height 40
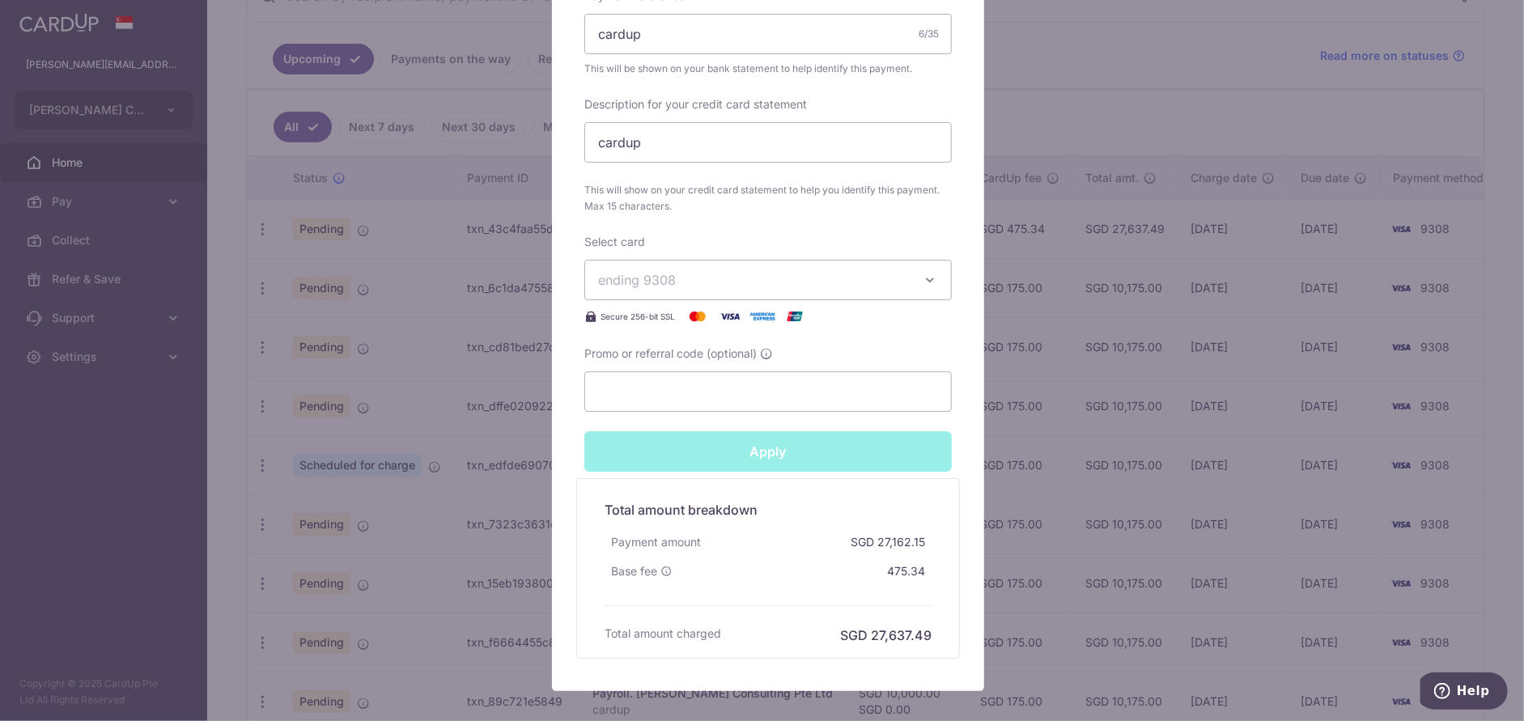
type input "Successfully Applied"
click at [341, 499] on div "Edit payment By clicking apply, you will make changes to all payments to [PERSO…" at bounding box center [762, 360] width 1524 height 721
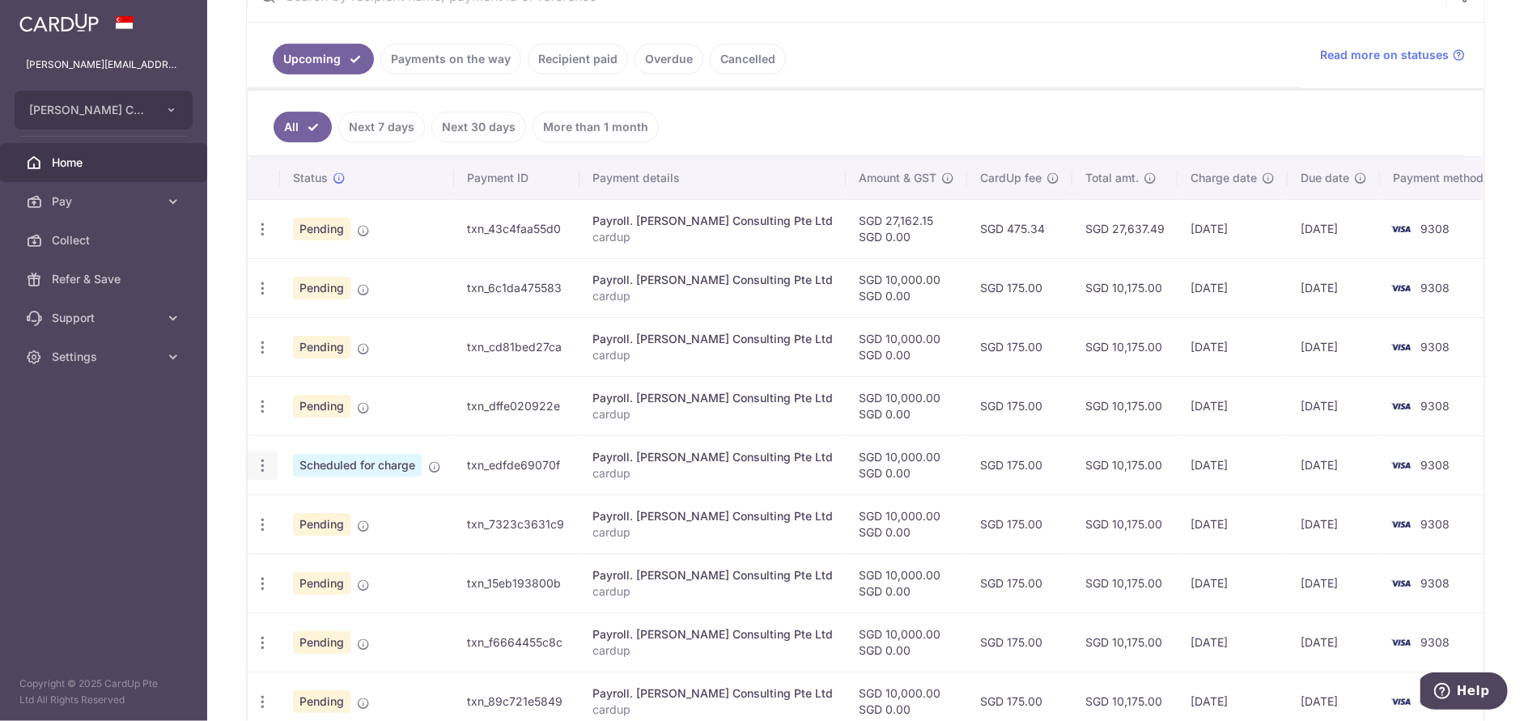
click at [262, 461] on icon "button" at bounding box center [262, 465] width 17 height 17
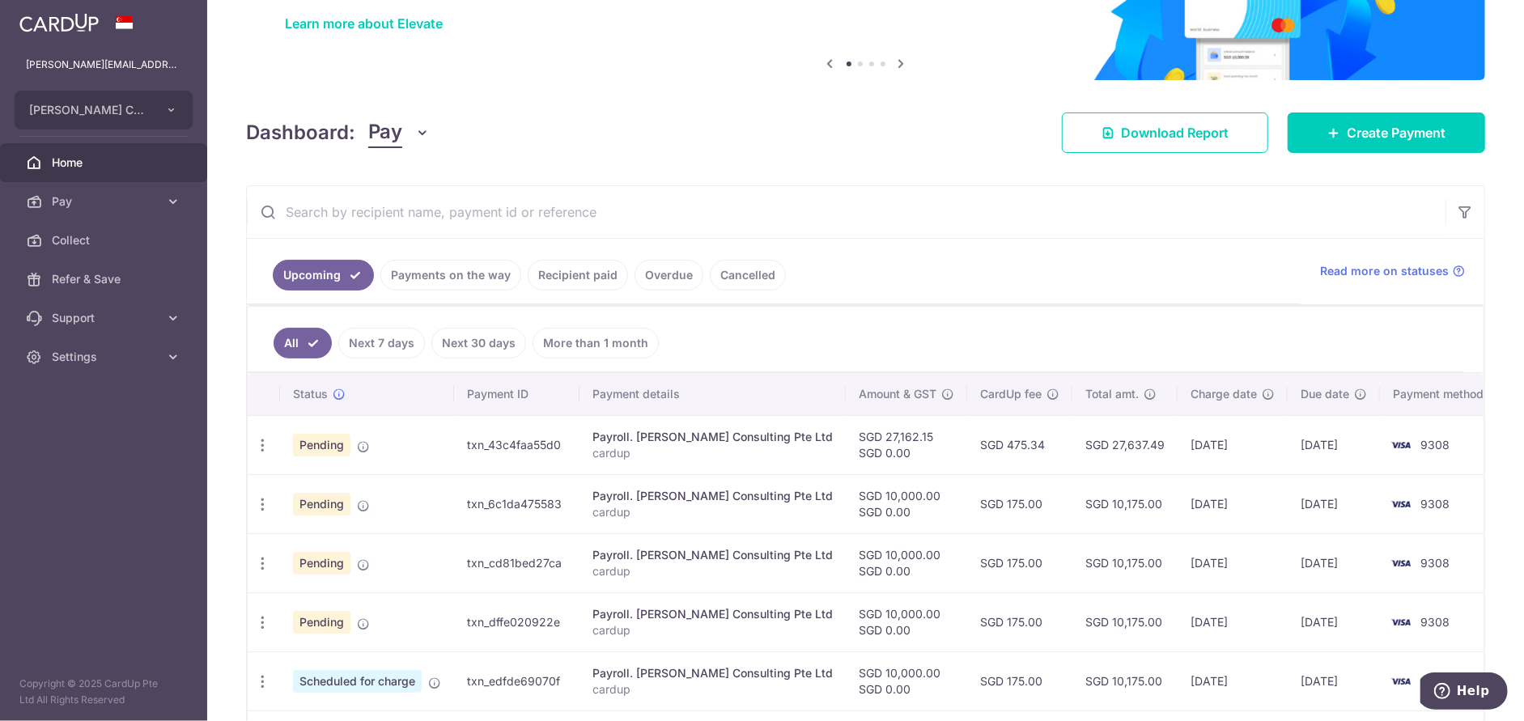
scroll to position [324, 0]
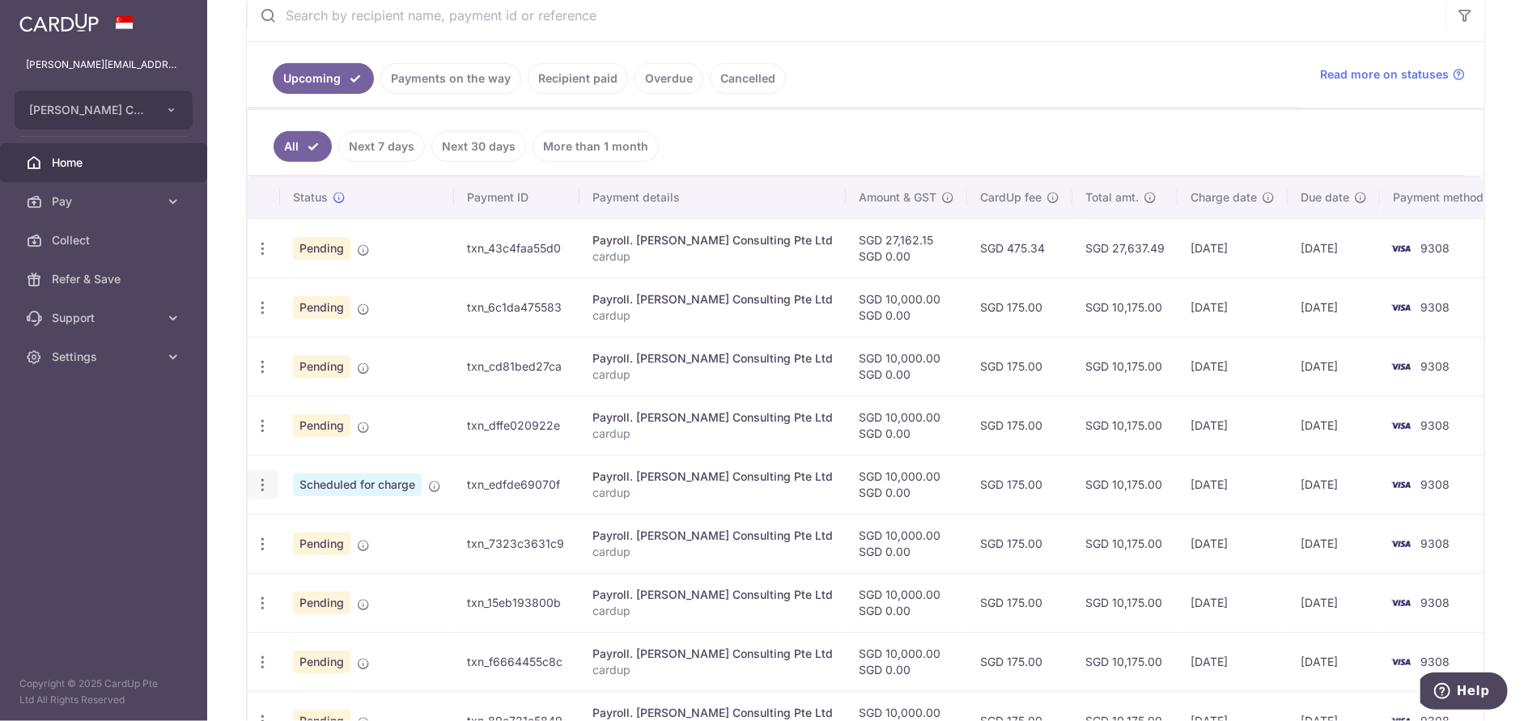
click at [266, 484] on icon "button" at bounding box center [262, 485] width 17 height 17
click at [352, 529] on span "Update payment" at bounding box center [349, 529] width 110 height 19
radio input "true"
type input "10,000.00"
type input "[DATE]"
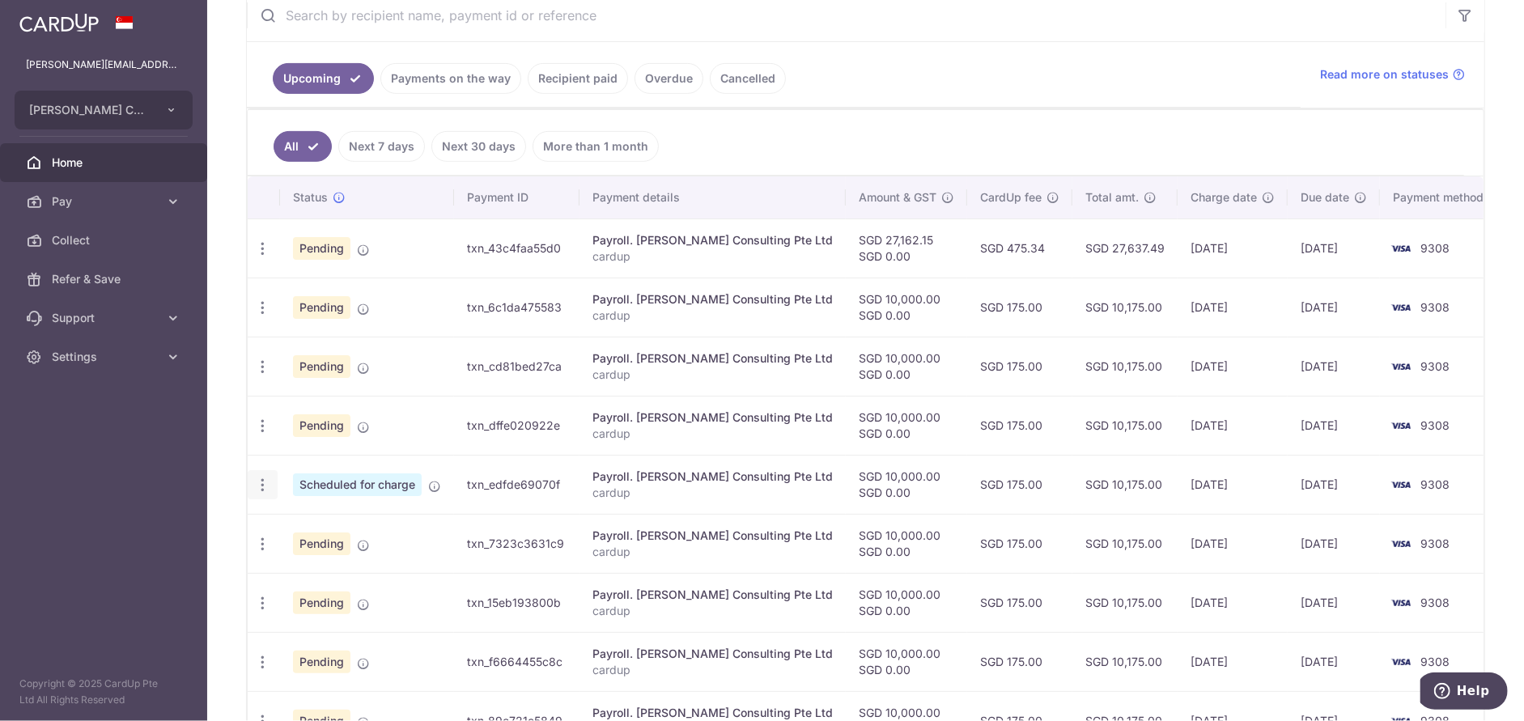
type input "cardup"
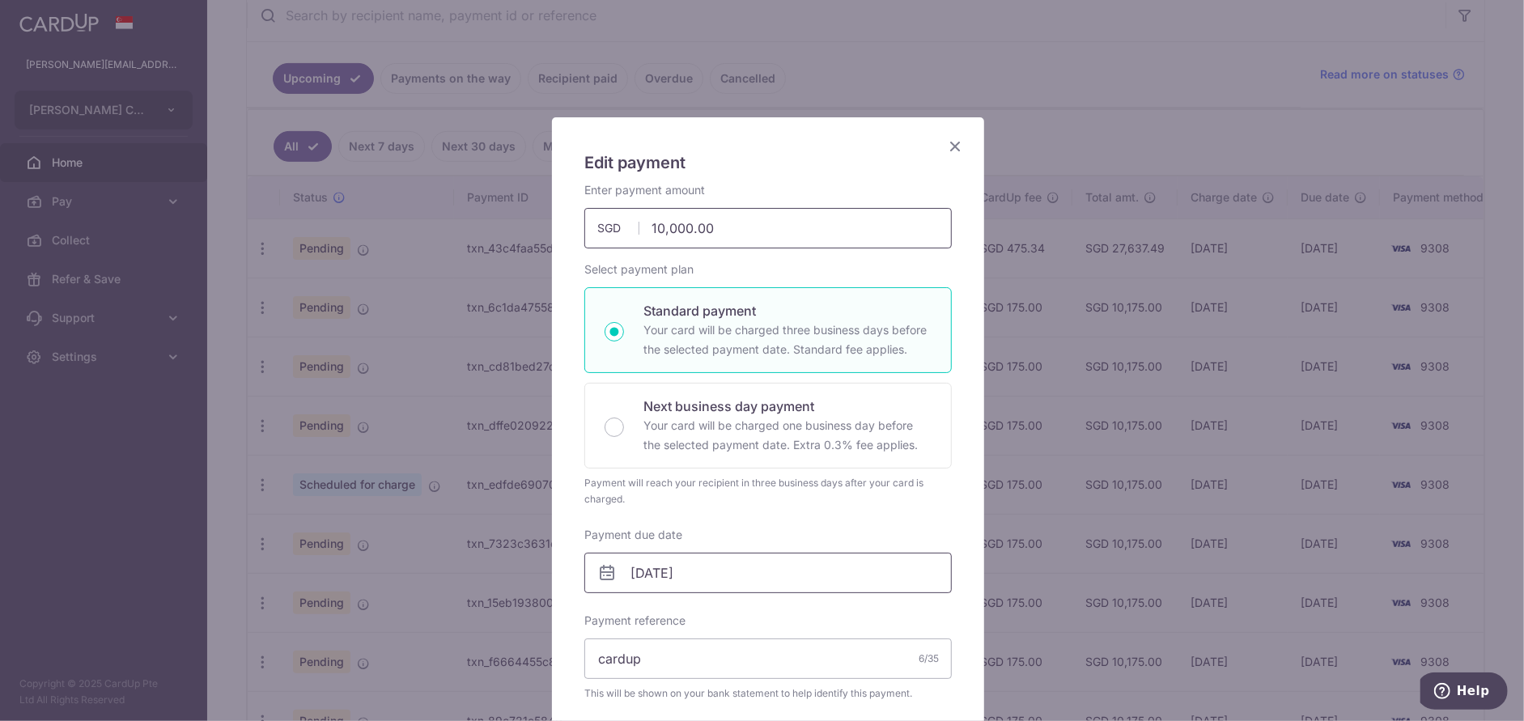
drag, startPoint x: 641, startPoint y: 225, endPoint x: 920, endPoint y: 560, distance: 436.2
click at [755, 244] on input "10,000.00" at bounding box center [768, 228] width 368 height 40
type input "27,064.96"
click at [783, 576] on input "[DATE]" at bounding box center [768, 573] width 368 height 40
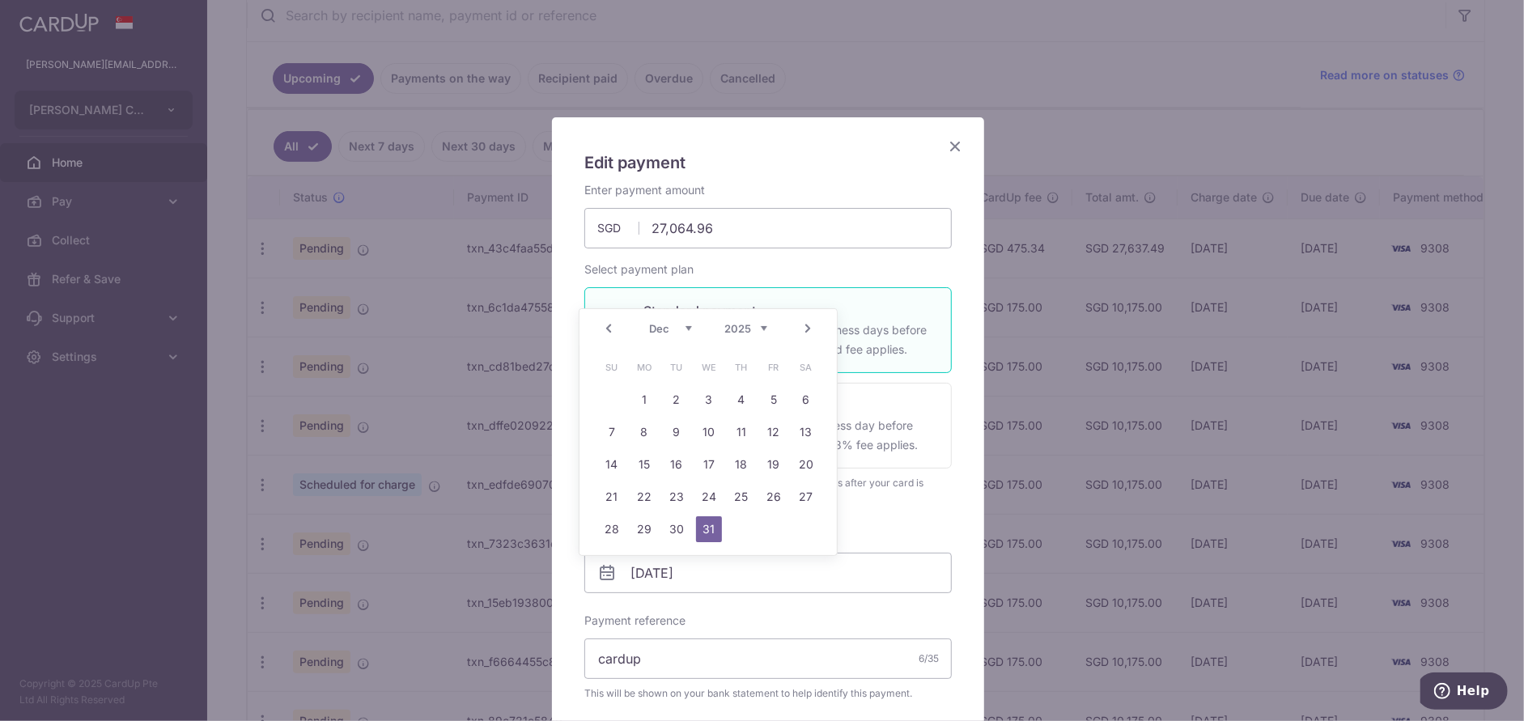
click at [605, 326] on link "Prev" at bounding box center [608, 328] width 19 height 19
click at [776, 528] on link "31" at bounding box center [774, 529] width 26 height 26
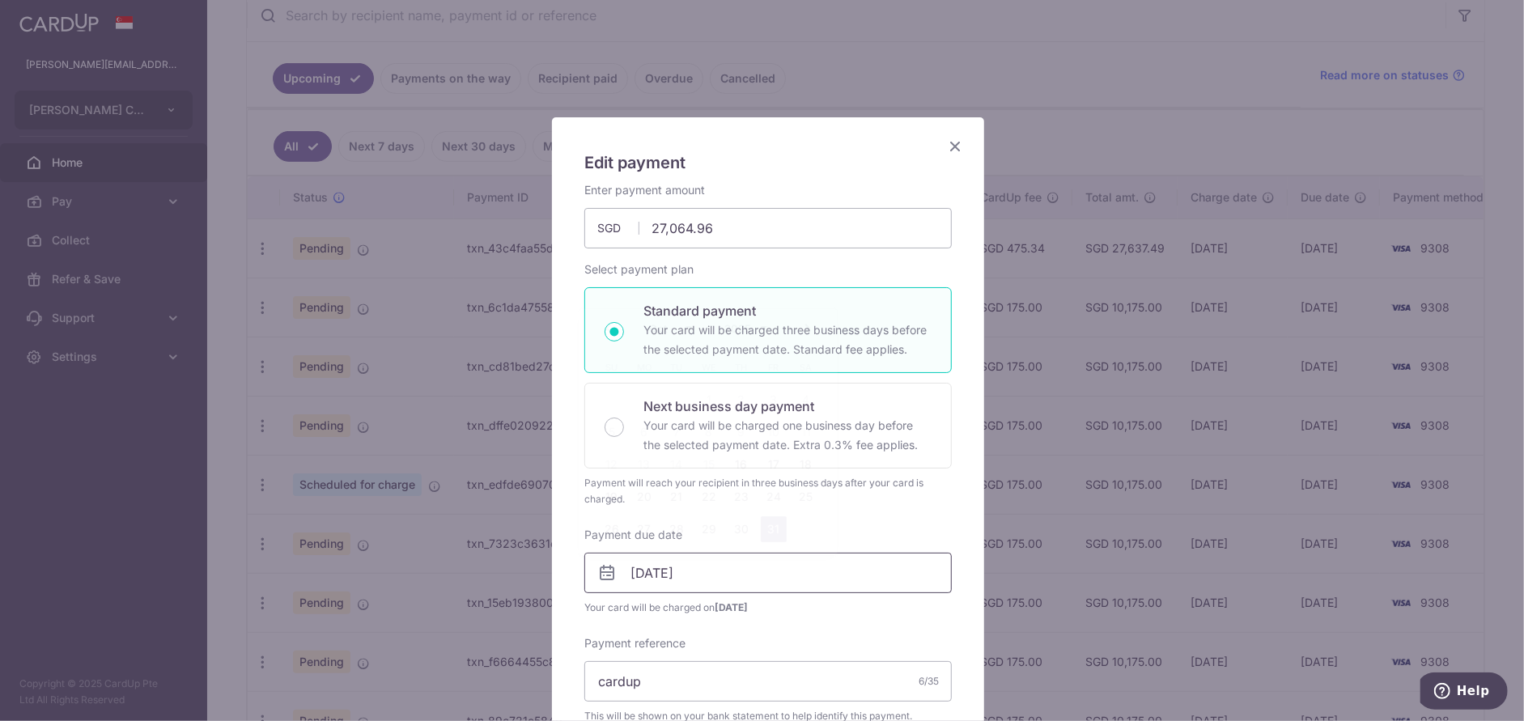
click at [717, 578] on input "31/10/2025" at bounding box center [768, 573] width 368 height 40
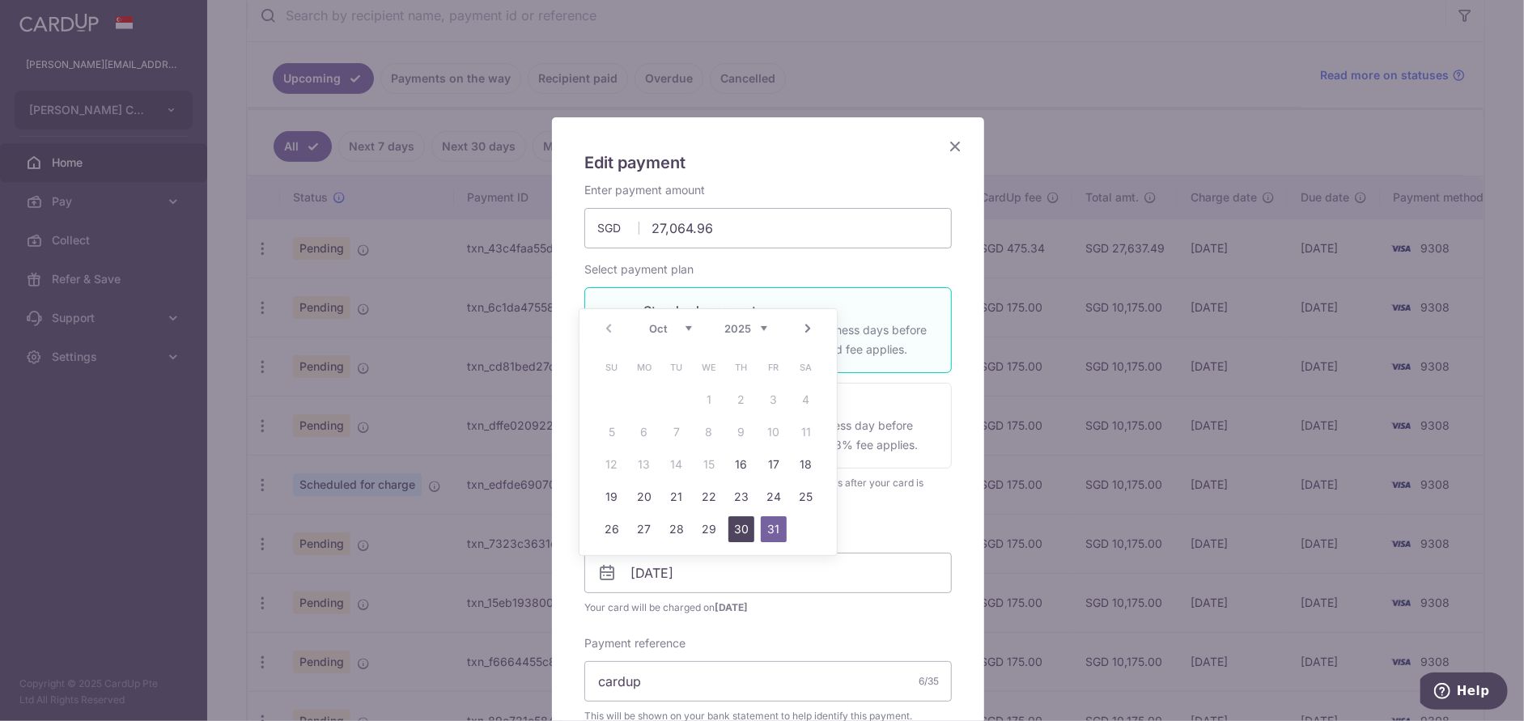
click at [746, 521] on link "30" at bounding box center [742, 529] width 26 height 26
type input "30/10/2025"
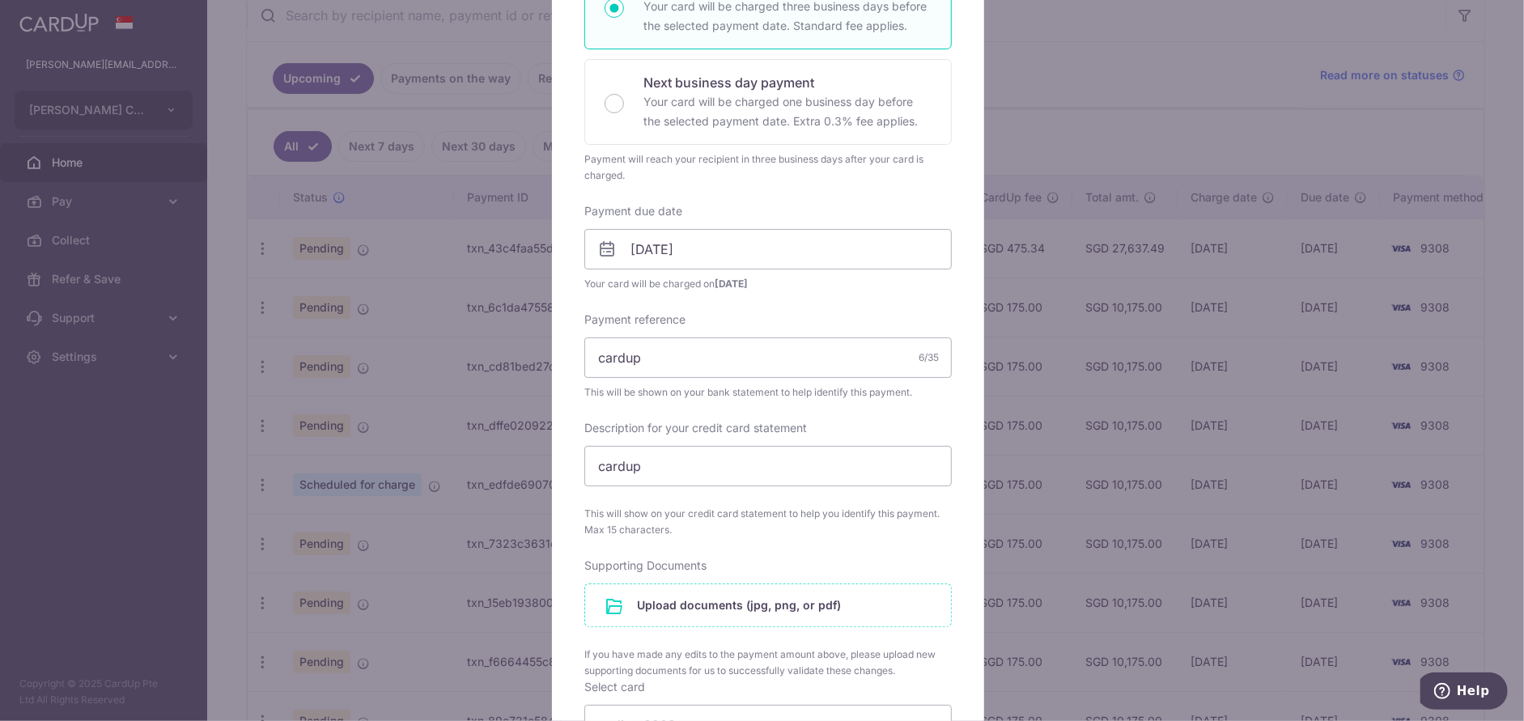
click at [757, 603] on input "file" at bounding box center [768, 605] width 366 height 42
click at [690, 610] on input "file" at bounding box center [768, 605] width 366 height 42
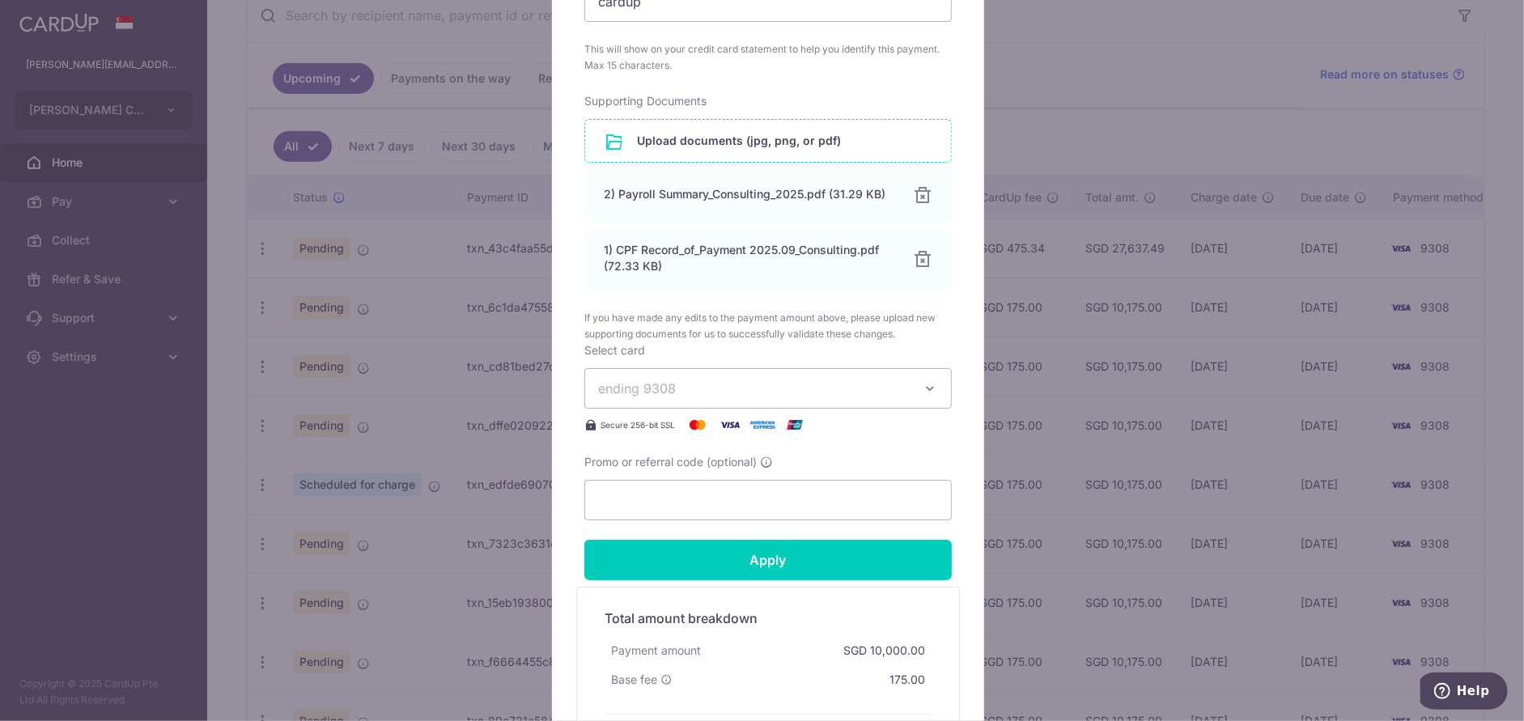
scroll to position [890, 0]
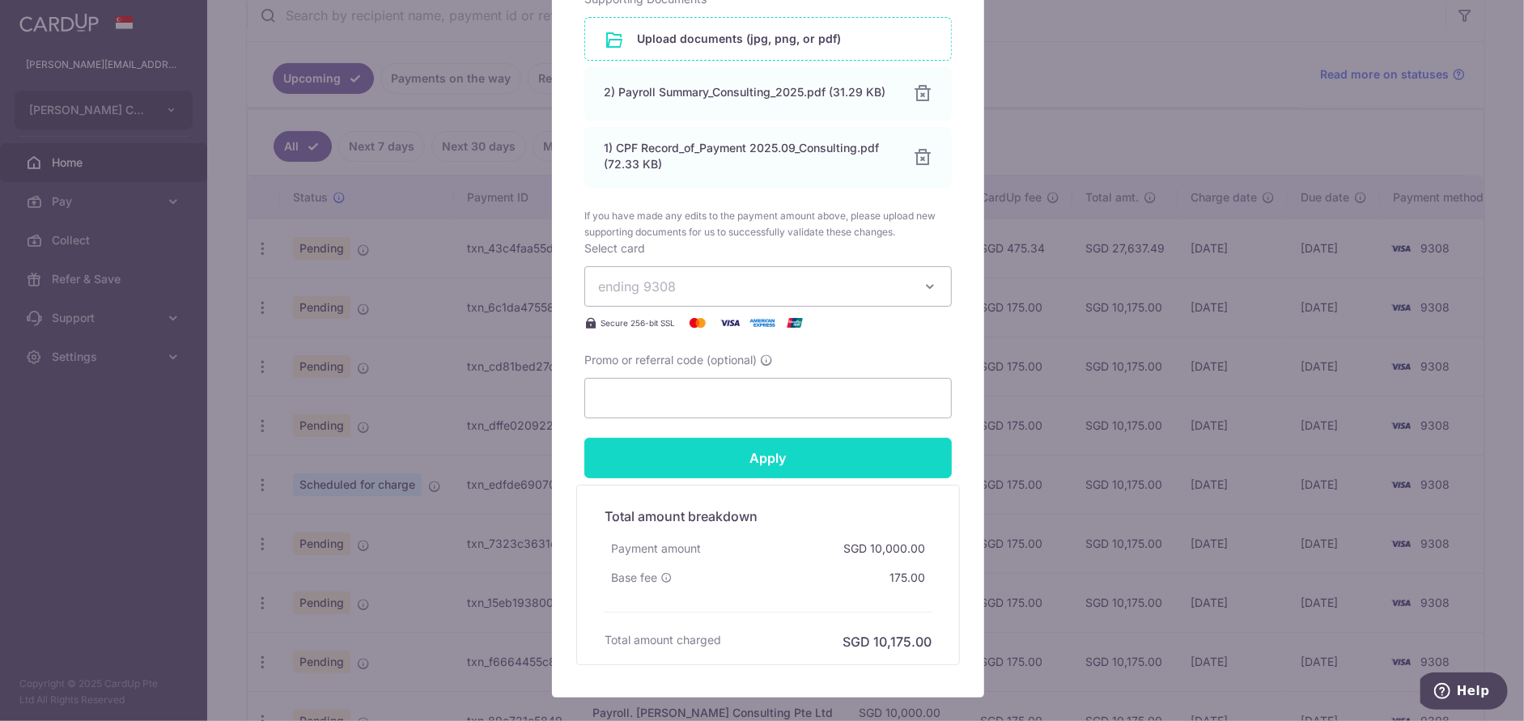
click at [740, 449] on input "Apply" at bounding box center [768, 458] width 368 height 40
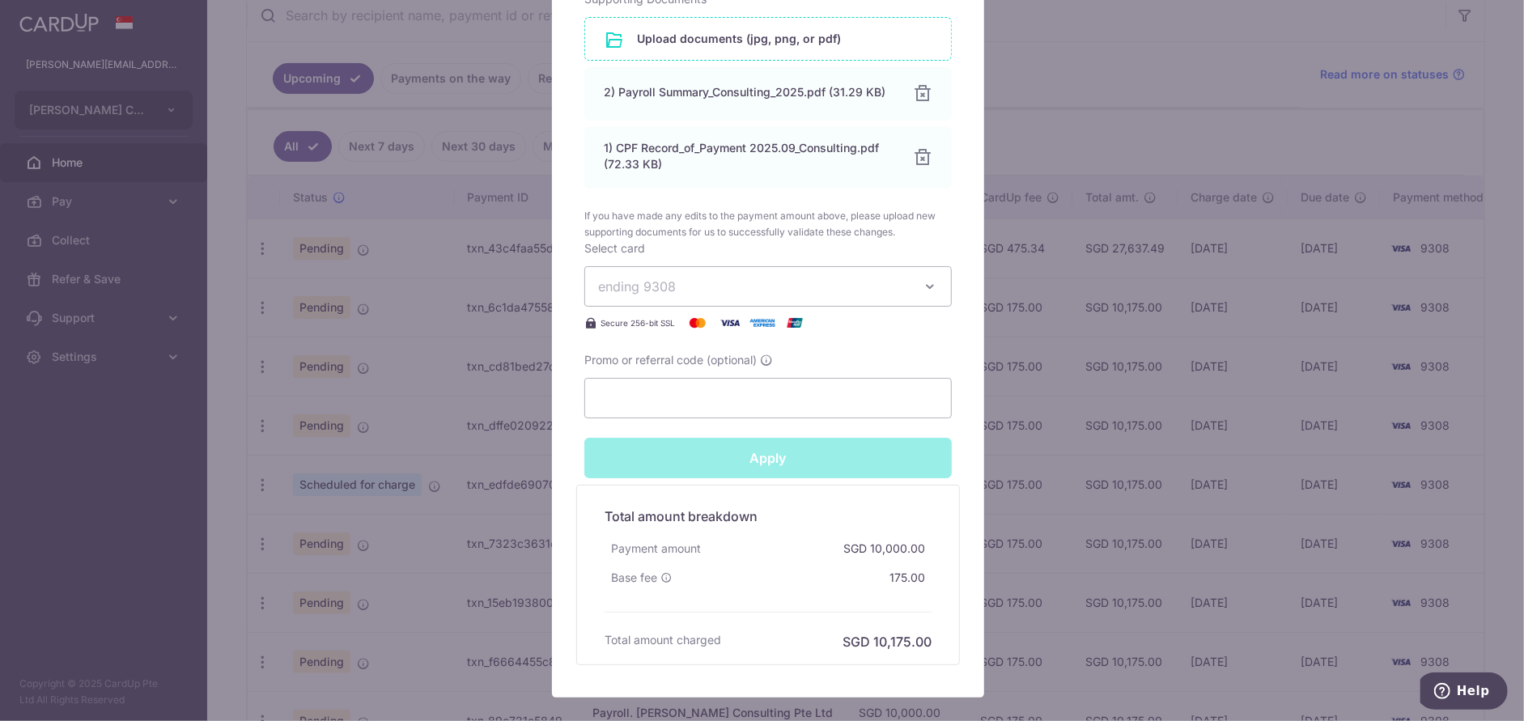
type input "Successfully Applied"
